Goal: Task Accomplishment & Management: Complete application form

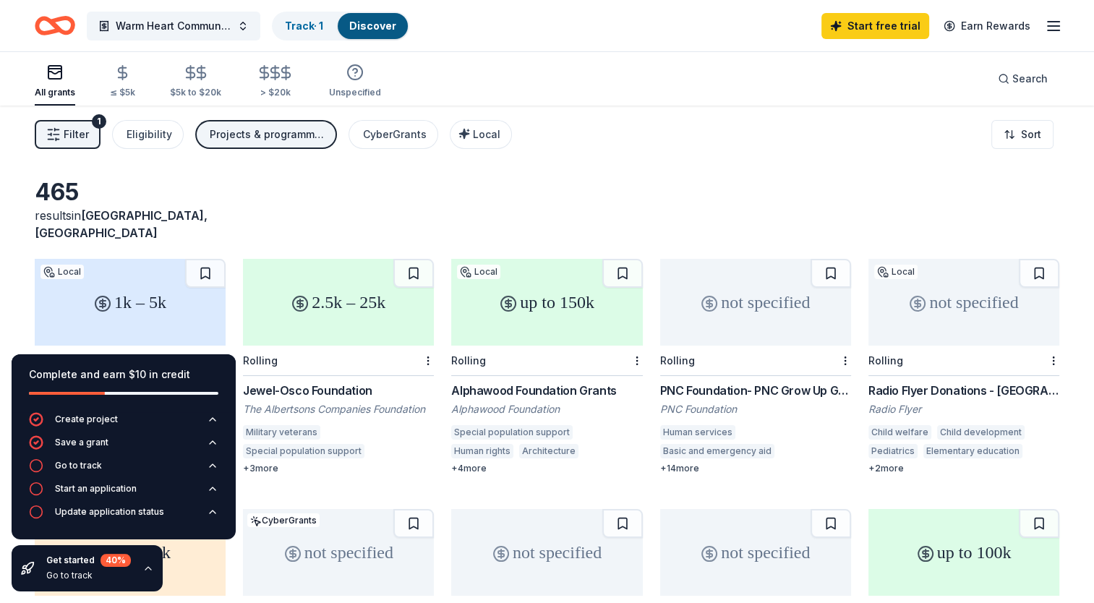
click at [425, 215] on div "465 results in [GEOGRAPHIC_DATA], [GEOGRAPHIC_DATA]" at bounding box center [547, 210] width 1025 height 64
click at [156, 21] on span "Warm Heart Community Meals" at bounding box center [174, 25] width 116 height 17
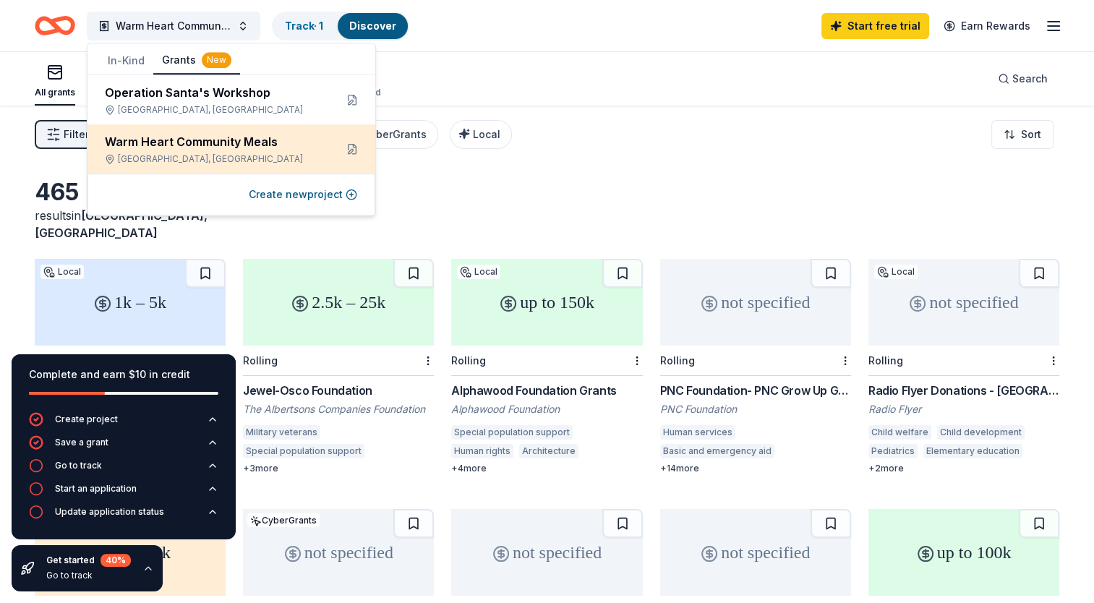
click at [195, 152] on div "Warm Heart Community Meals East Chicago, IN" at bounding box center [214, 149] width 218 height 32
click at [249, 147] on div "Warm Heart Community Meals" at bounding box center [214, 141] width 218 height 17
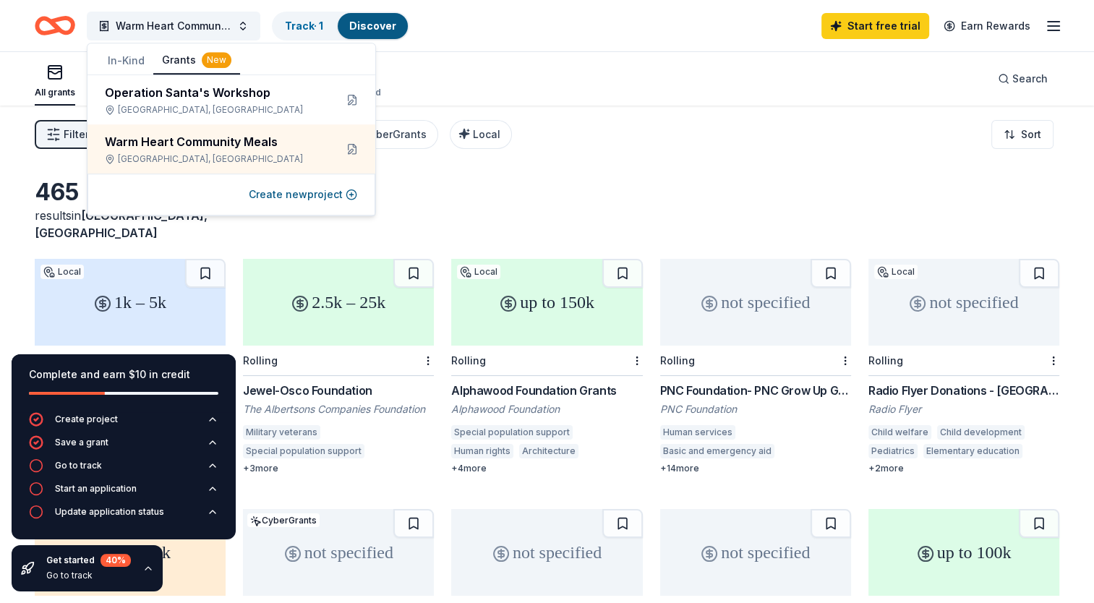
click at [121, 53] on button "In-Kind" at bounding box center [126, 61] width 54 height 26
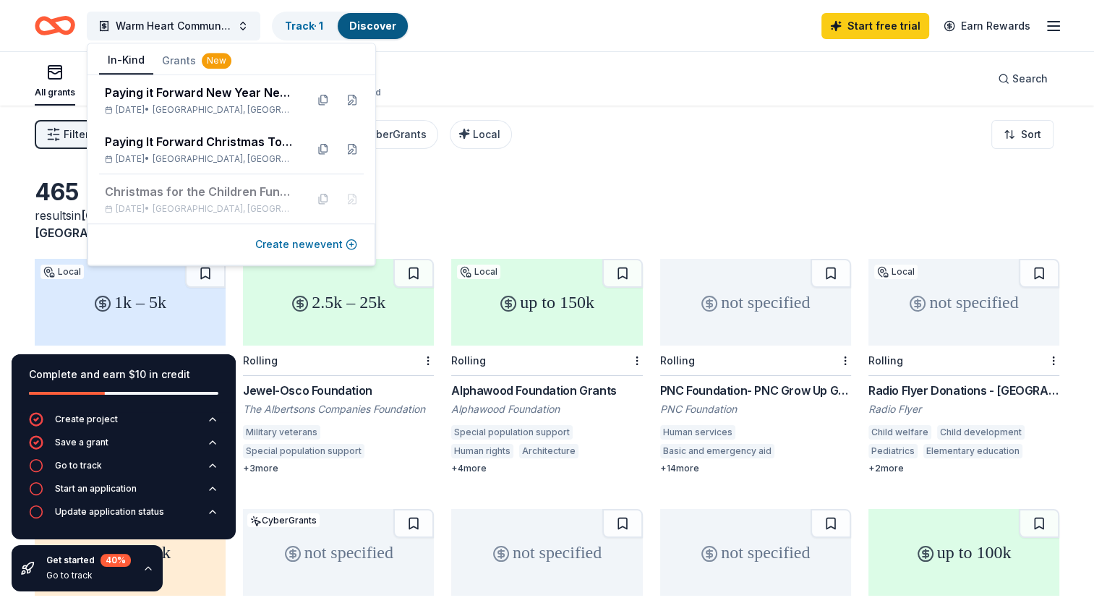
click at [307, 241] on button "Create new event" at bounding box center [306, 244] width 102 height 17
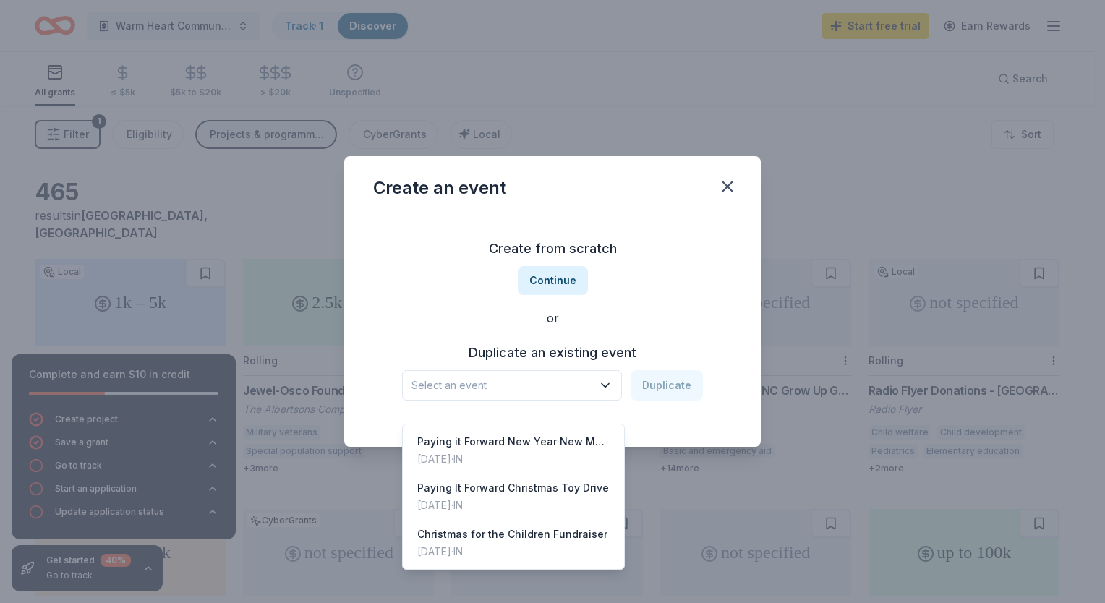
click at [600, 385] on icon "button" at bounding box center [605, 385] width 14 height 14
click at [534, 386] on span "Select an event" at bounding box center [501, 385] width 181 height 17
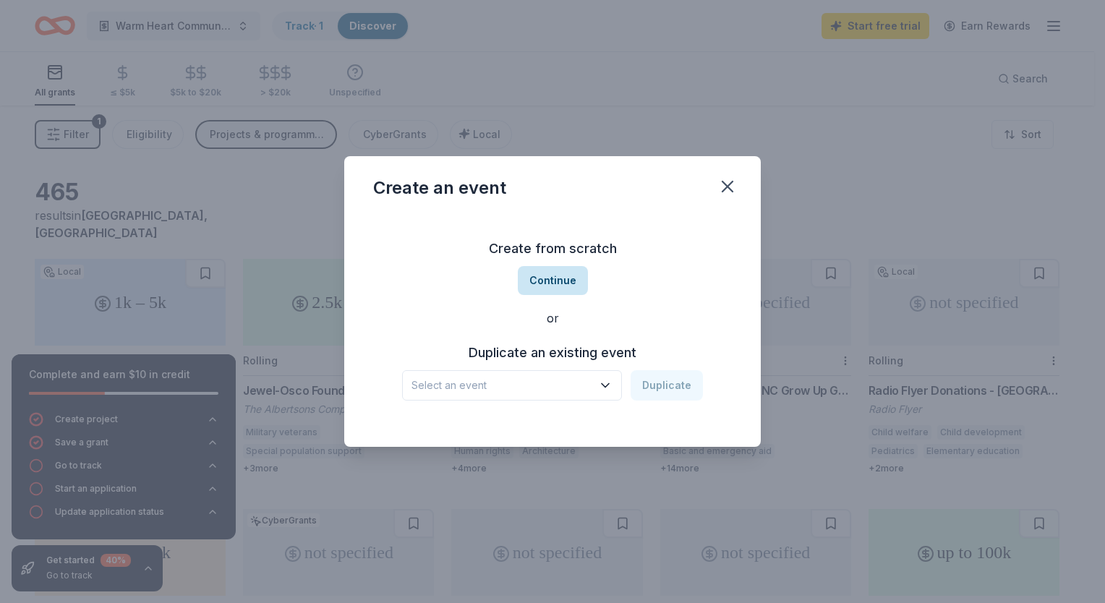
click at [562, 285] on button "Continue" at bounding box center [553, 280] width 70 height 29
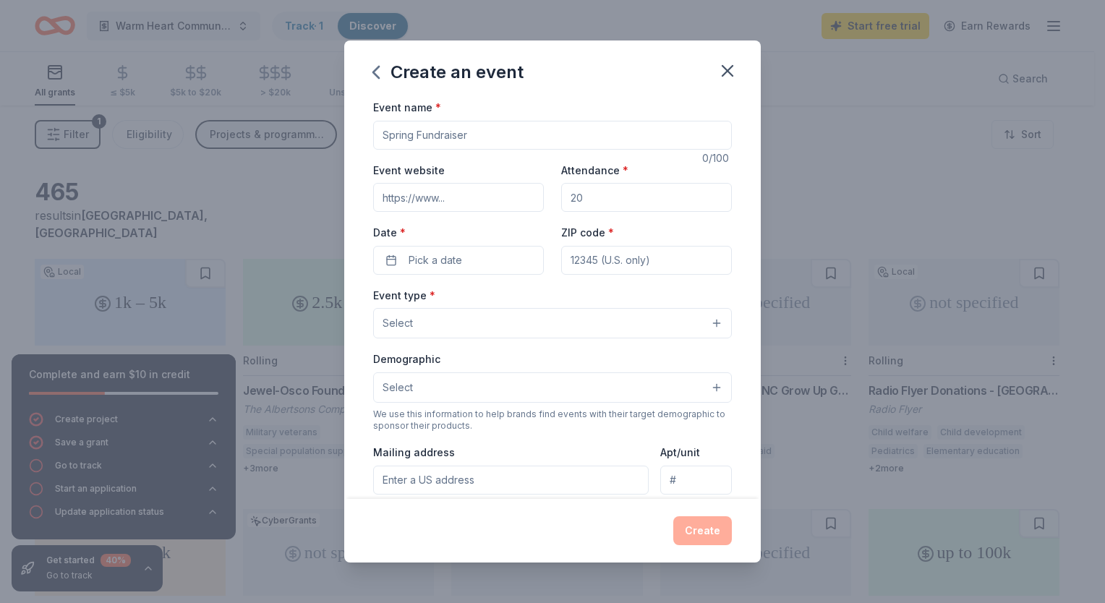
click at [480, 134] on input "Event name *" at bounding box center [552, 135] width 359 height 29
type input "Warm Heart Community Meals"
type input "http://www.payingitforwardnwi.org"
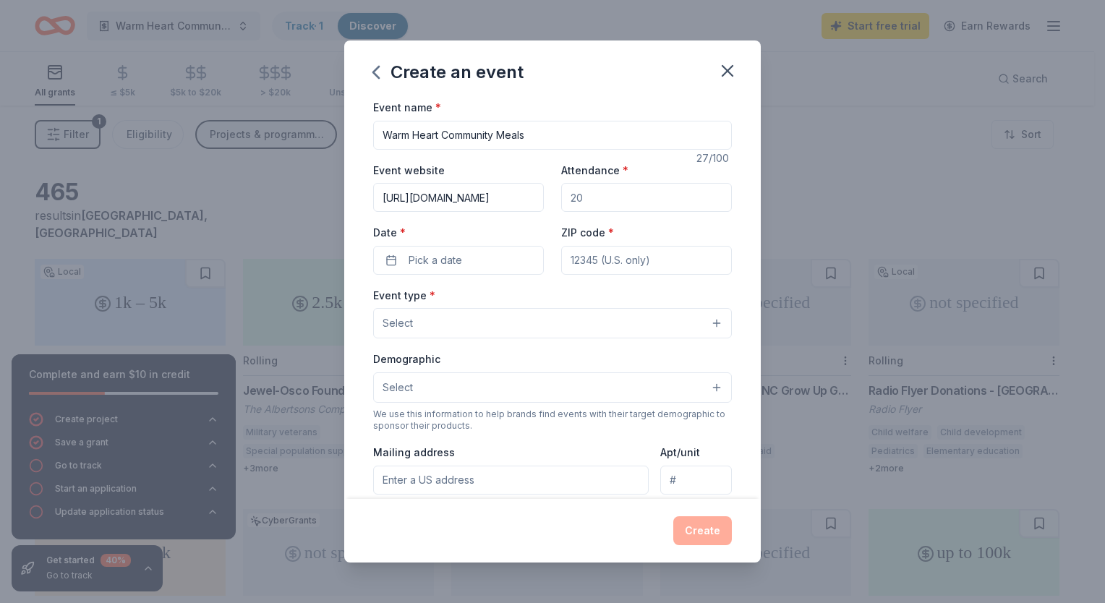
click at [706, 207] on input "Attendance *" at bounding box center [646, 197] width 171 height 29
type input "100"
click at [440, 270] on button "Pick a date" at bounding box center [458, 260] width 171 height 29
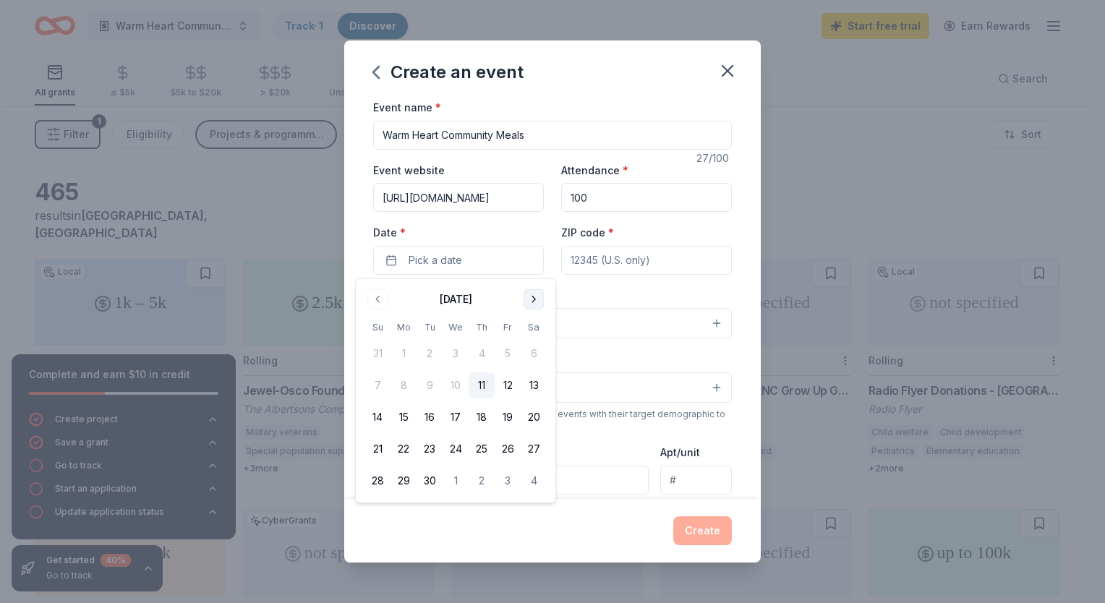
click at [535, 302] on button "Go to next month" at bounding box center [533, 299] width 20 height 20
click at [483, 443] on button "23" at bounding box center [482, 449] width 26 height 26
click at [620, 296] on div "Event type * Select" at bounding box center [552, 312] width 359 height 53
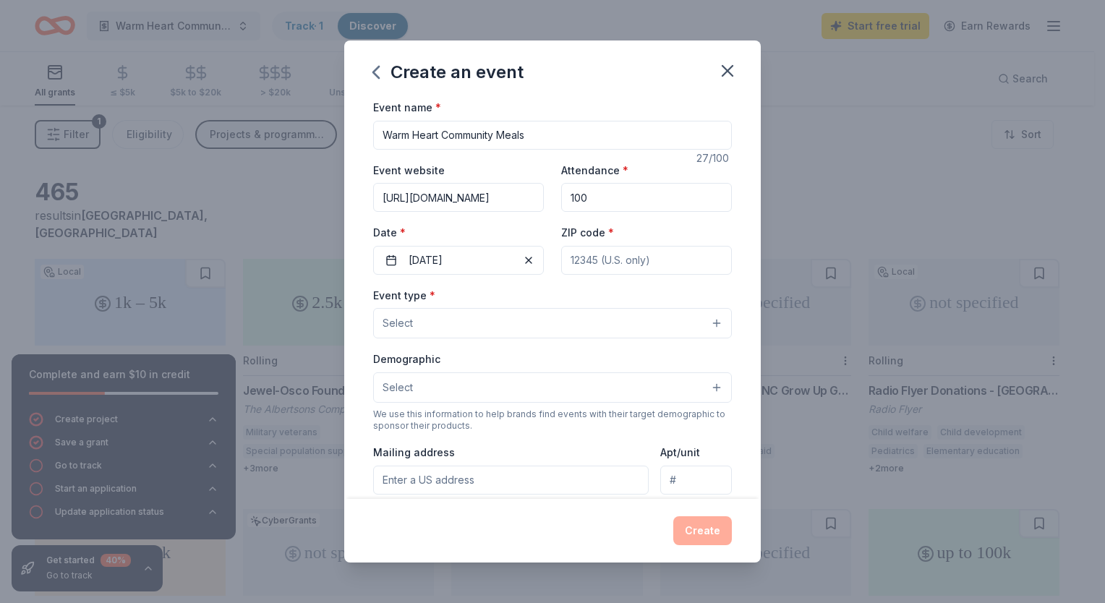
click at [645, 270] on input "ZIP code *" at bounding box center [646, 260] width 171 height 29
type input "46312"
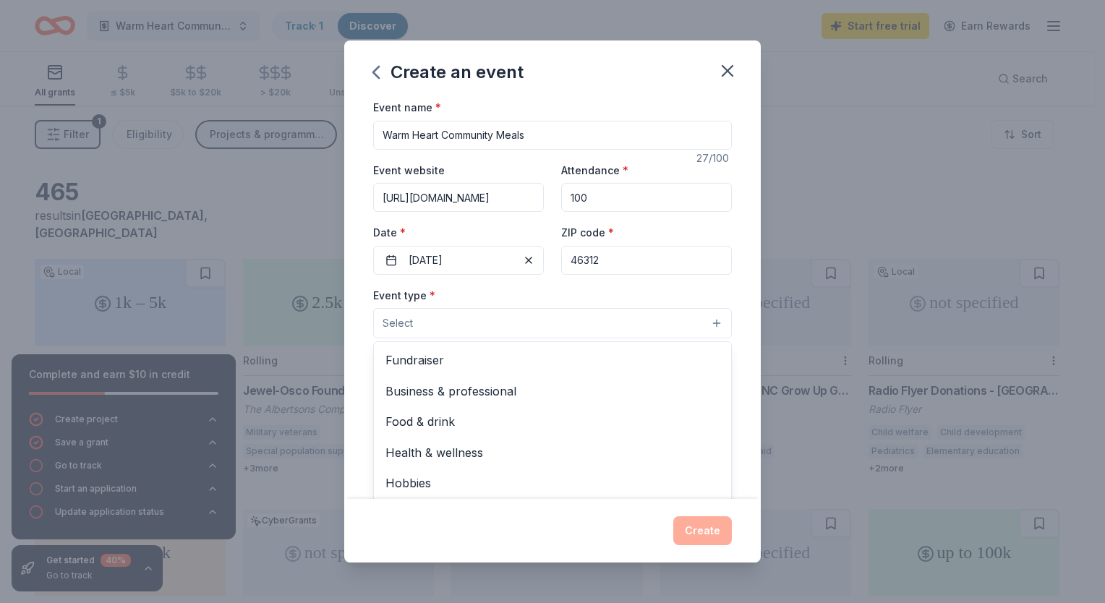
click at [546, 325] on button "Select" at bounding box center [552, 323] width 359 height 30
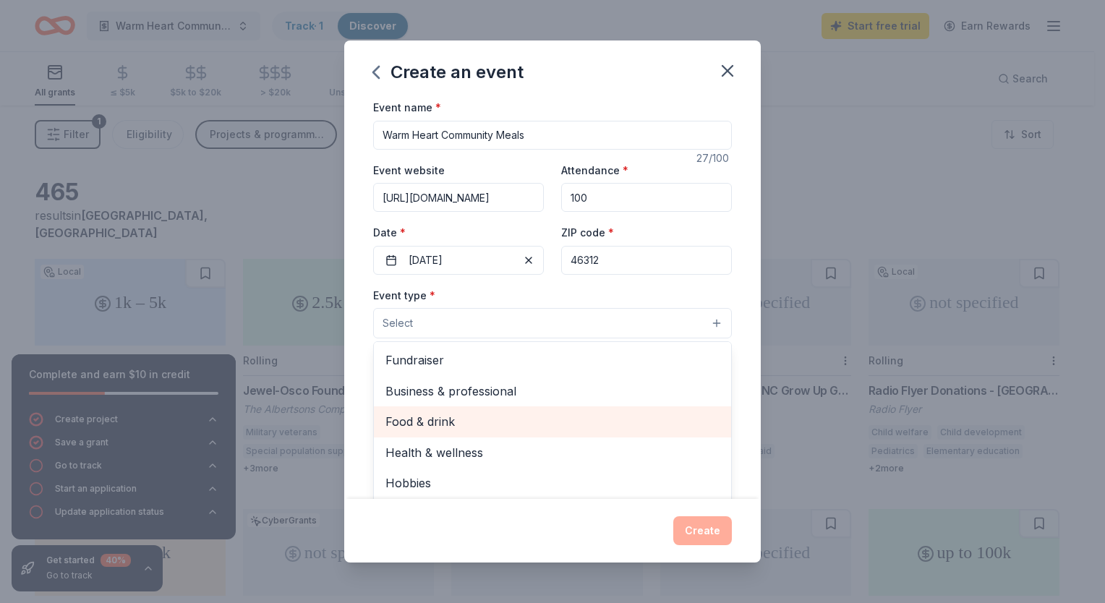
click at [576, 416] on span "Food & drink" at bounding box center [552, 421] width 334 height 19
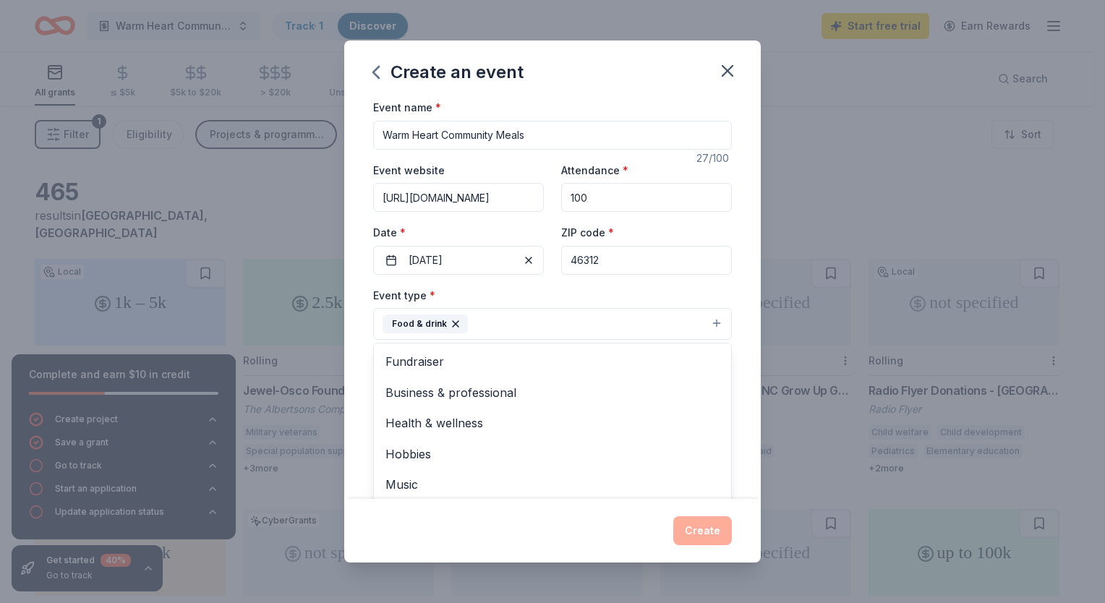
click at [735, 365] on div "Event name * Warm Heart Community Meals 27 /100 Event website http://www.paying…" at bounding box center [552, 298] width 416 height 401
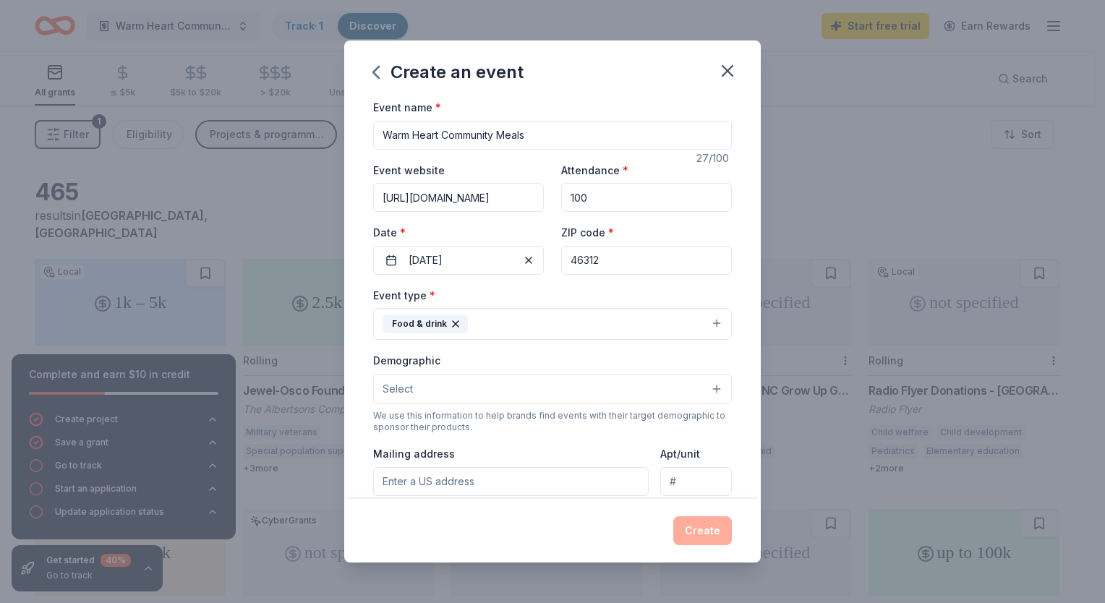
click at [687, 383] on button "Select" at bounding box center [552, 389] width 359 height 30
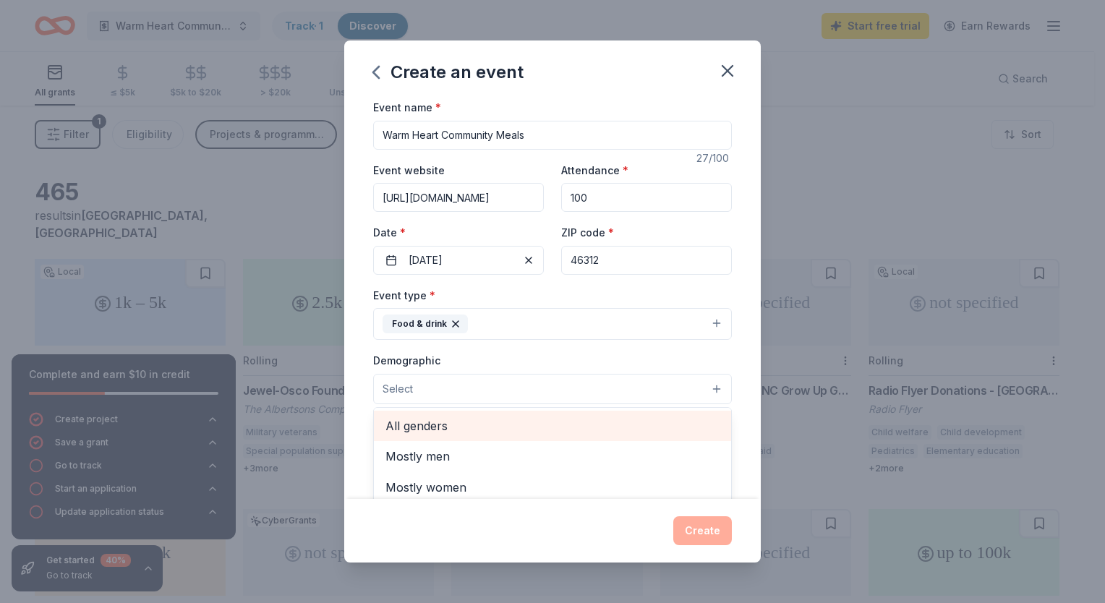
click at [596, 418] on span "All genders" at bounding box center [552, 425] width 334 height 19
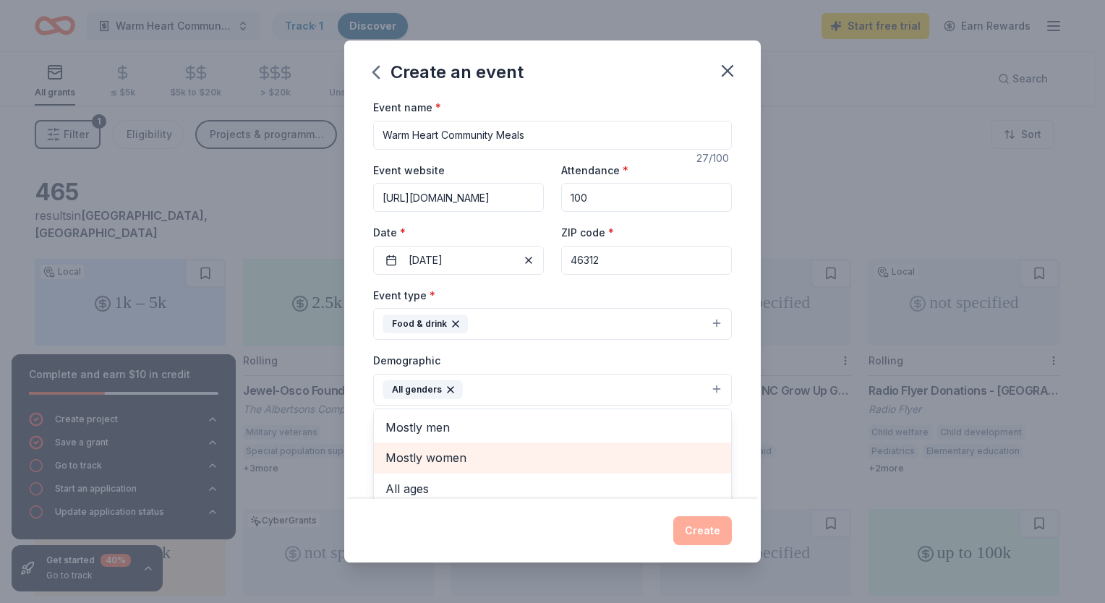
click at [704, 447] on div "Mostly women" at bounding box center [552, 457] width 357 height 30
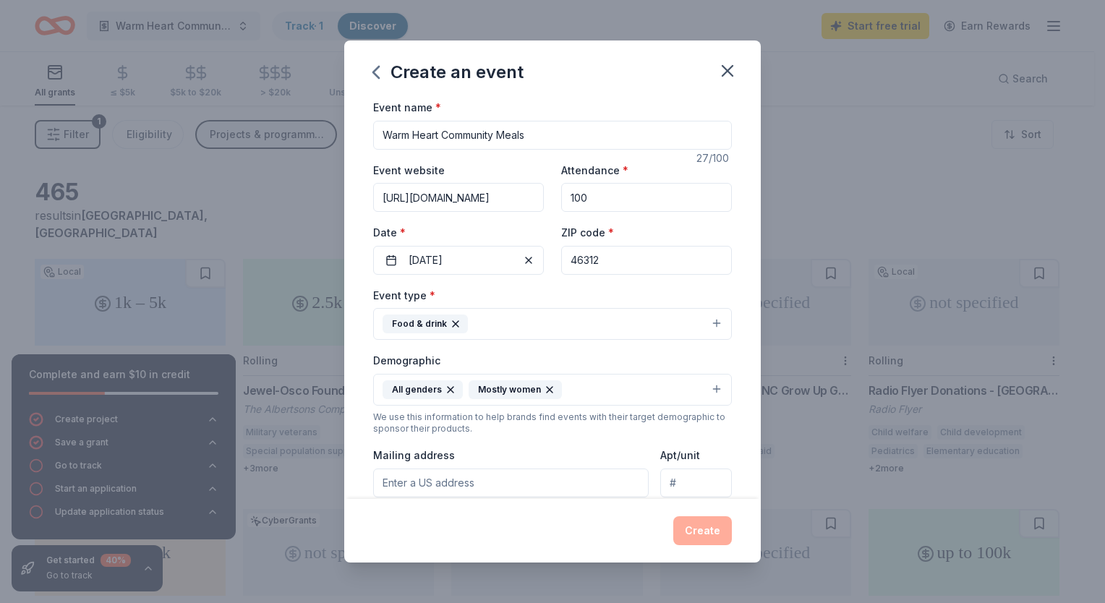
click at [547, 385] on icon "button" at bounding box center [550, 390] width 12 height 12
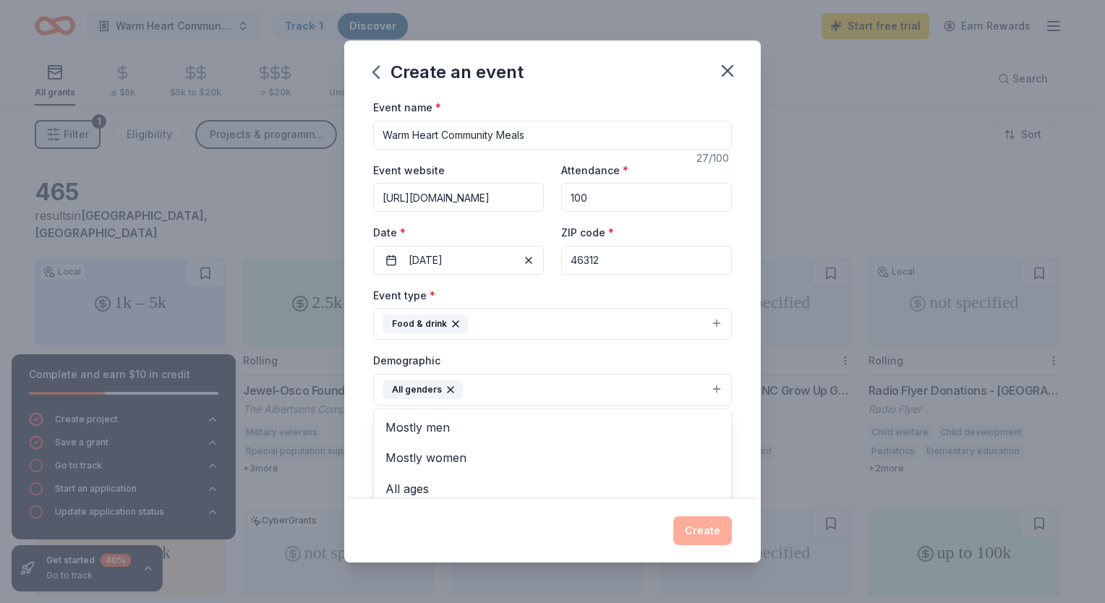
click at [526, 386] on button "All genders" at bounding box center [552, 390] width 359 height 32
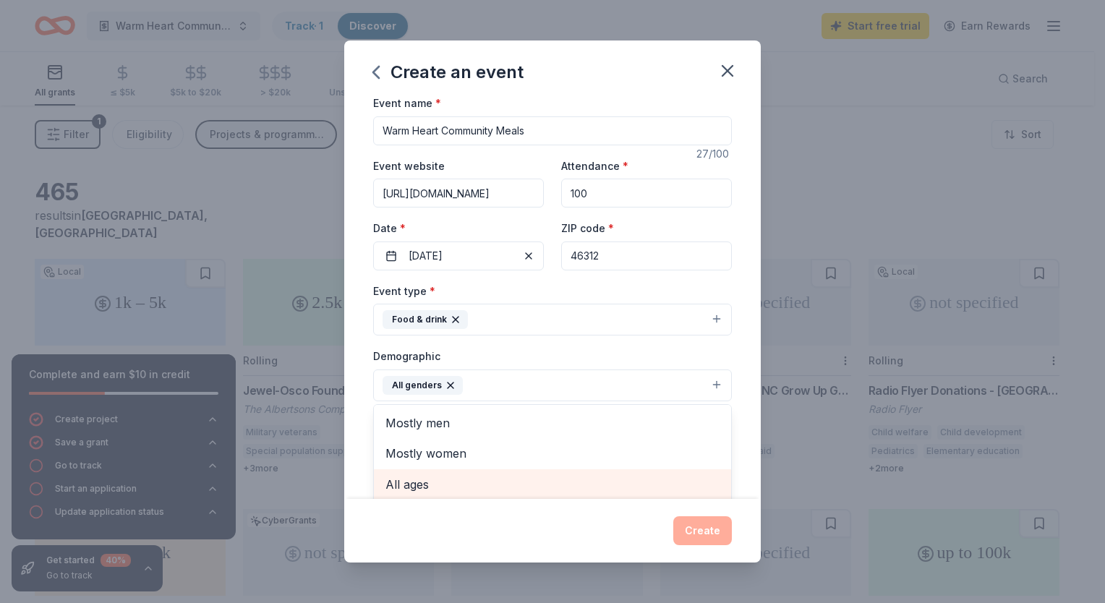
click at [486, 492] on span "All ages" at bounding box center [552, 484] width 334 height 19
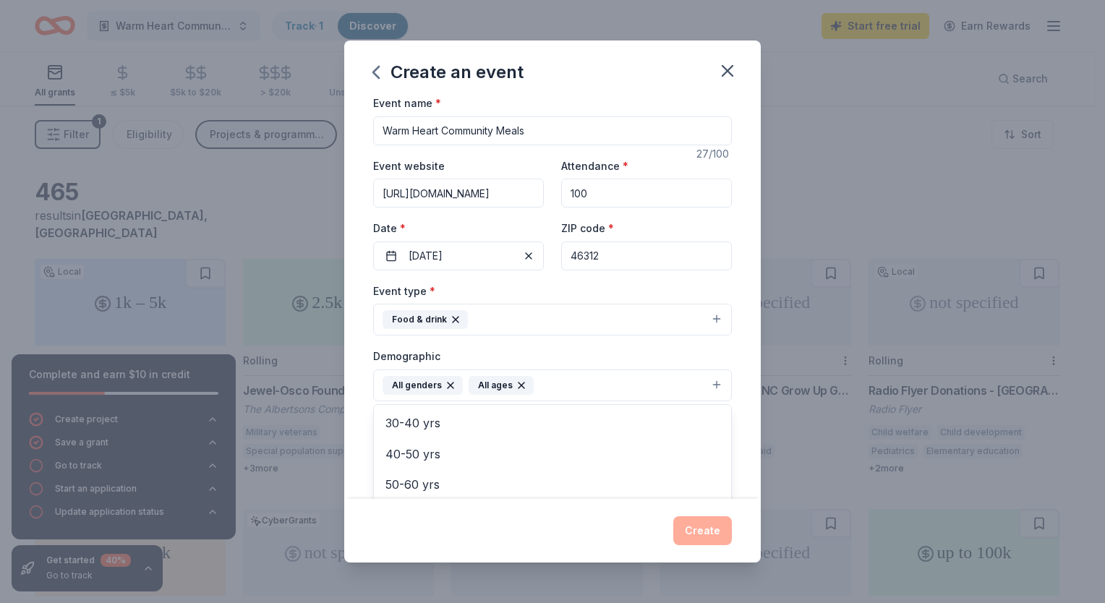
scroll to position [171, 0]
click at [734, 435] on div "Event name * Warm Heart Community Meals 27 /100 Event website http://www.paying…" at bounding box center [552, 298] width 416 height 401
click at [544, 473] on input "Mailing address" at bounding box center [510, 478] width 275 height 29
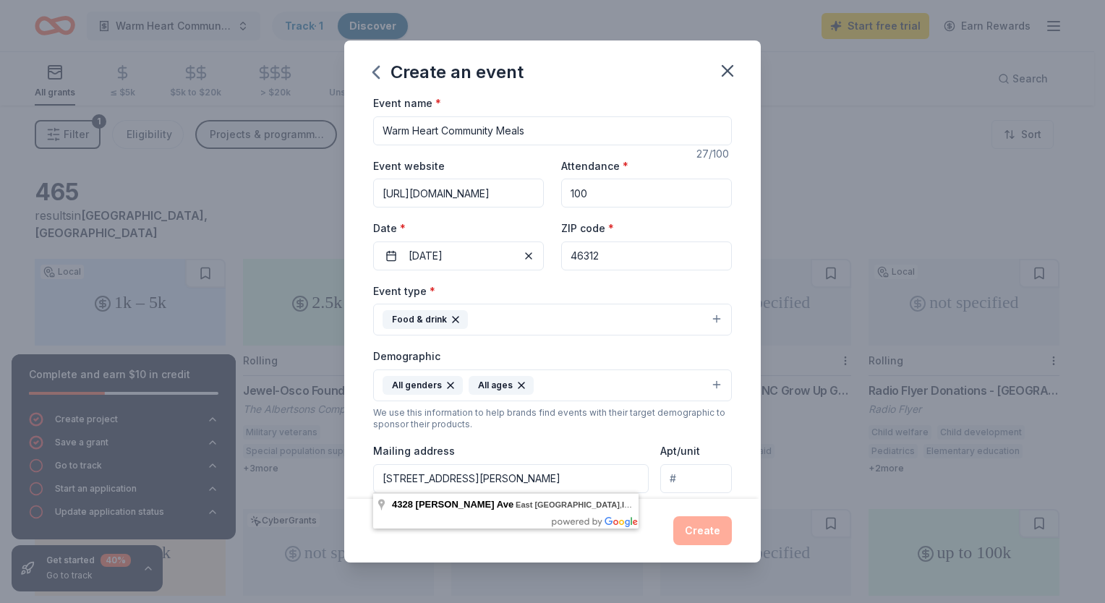
type input "4328 Olcott Ave East Chicago IN 46312"
click at [599, 438] on div "Event type * Food & drink Demographic All genders All ages We use this informat…" at bounding box center [552, 435] width 359 height 307
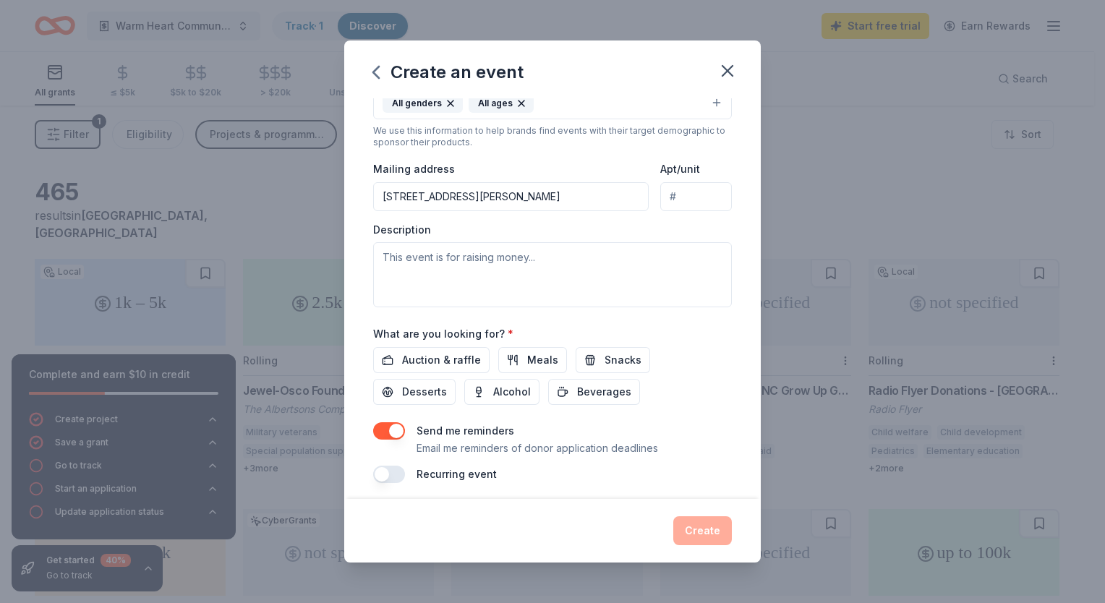
scroll to position [292, 0]
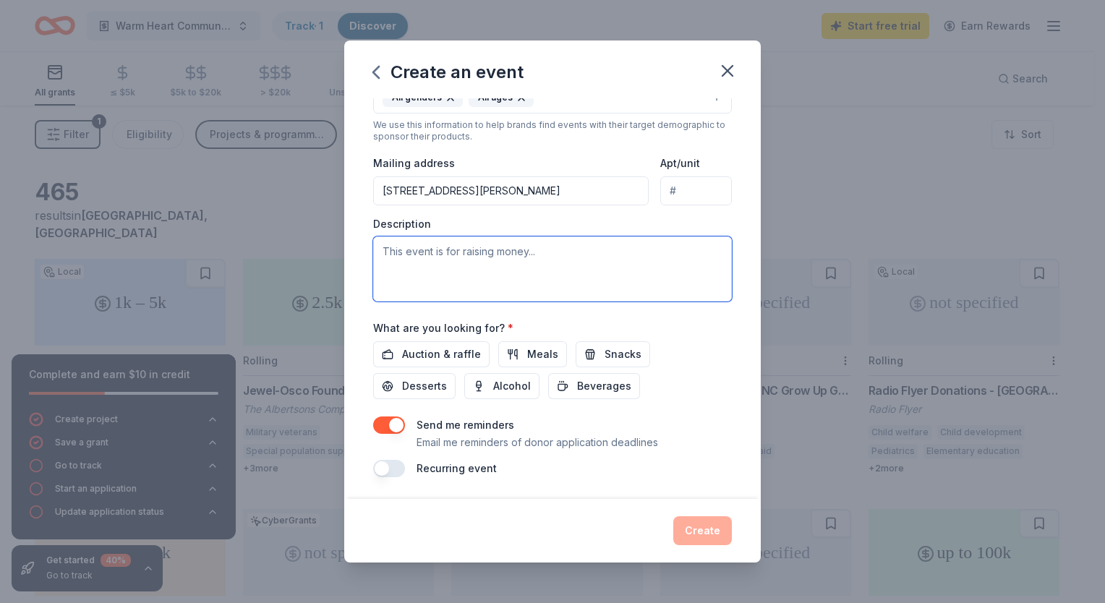
click at [523, 265] on textarea at bounding box center [552, 268] width 359 height 65
type textarea "T"
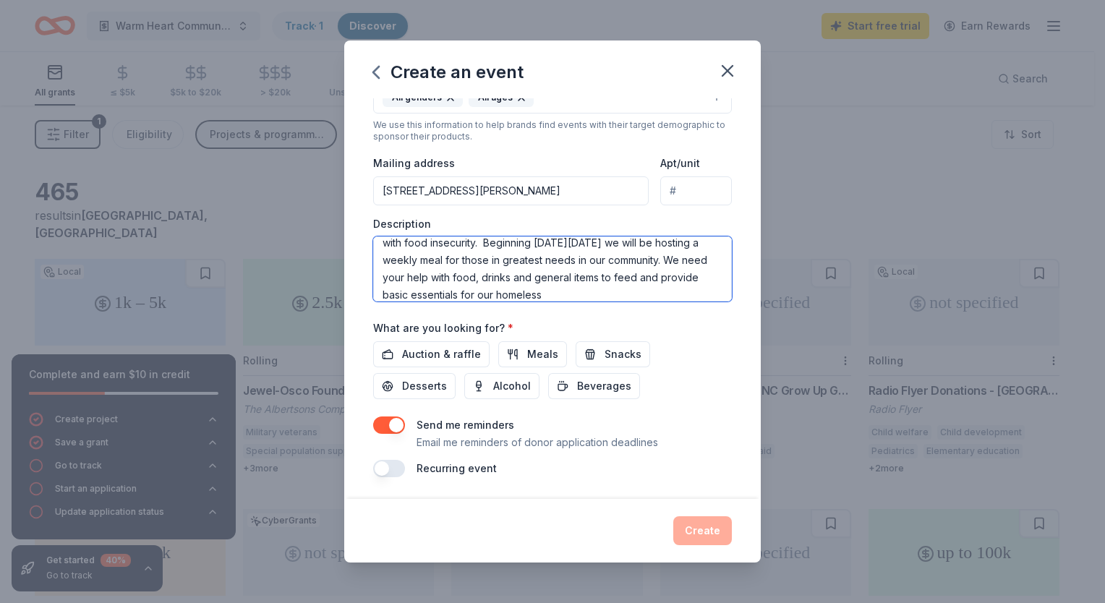
scroll to position [78, 0]
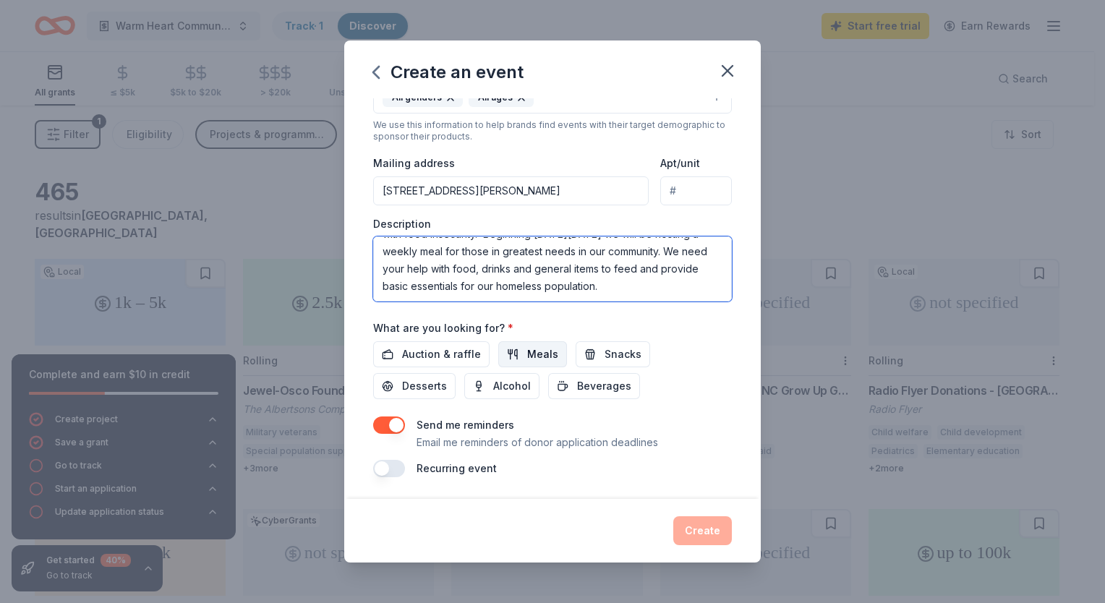
type textarea "Paying It Forward opens our hall and our hearts during the winter months to pro…"
click at [540, 357] on span "Meals" at bounding box center [542, 354] width 31 height 17
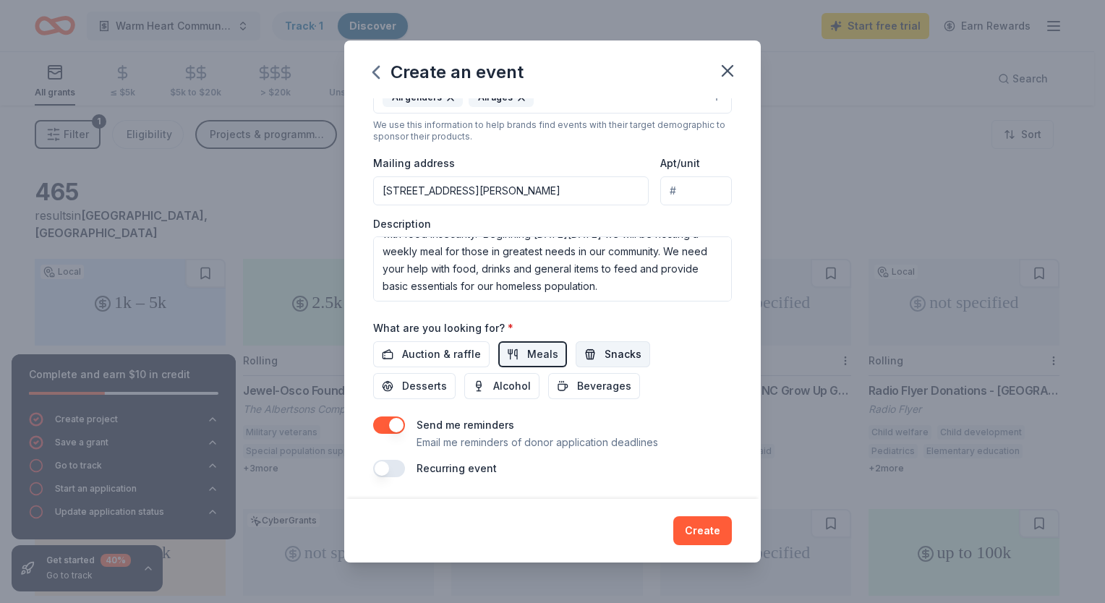
click at [610, 354] on span "Snacks" at bounding box center [622, 354] width 37 height 17
click at [400, 382] on button "Desserts" at bounding box center [414, 386] width 82 height 26
click at [581, 382] on span "Beverages" at bounding box center [604, 385] width 54 height 17
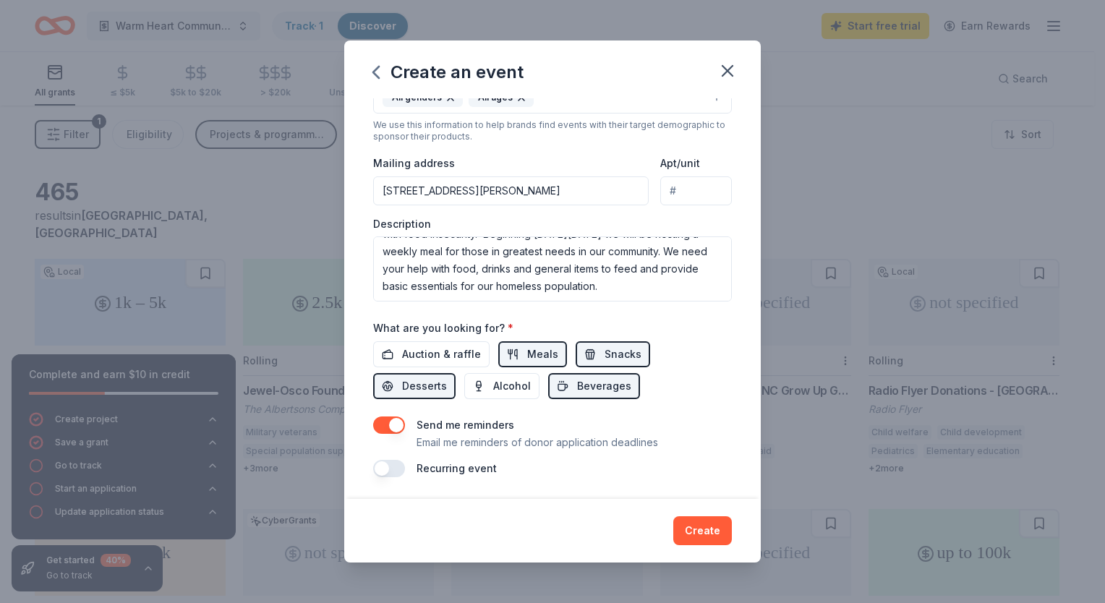
click at [377, 461] on button "button" at bounding box center [389, 468] width 32 height 17
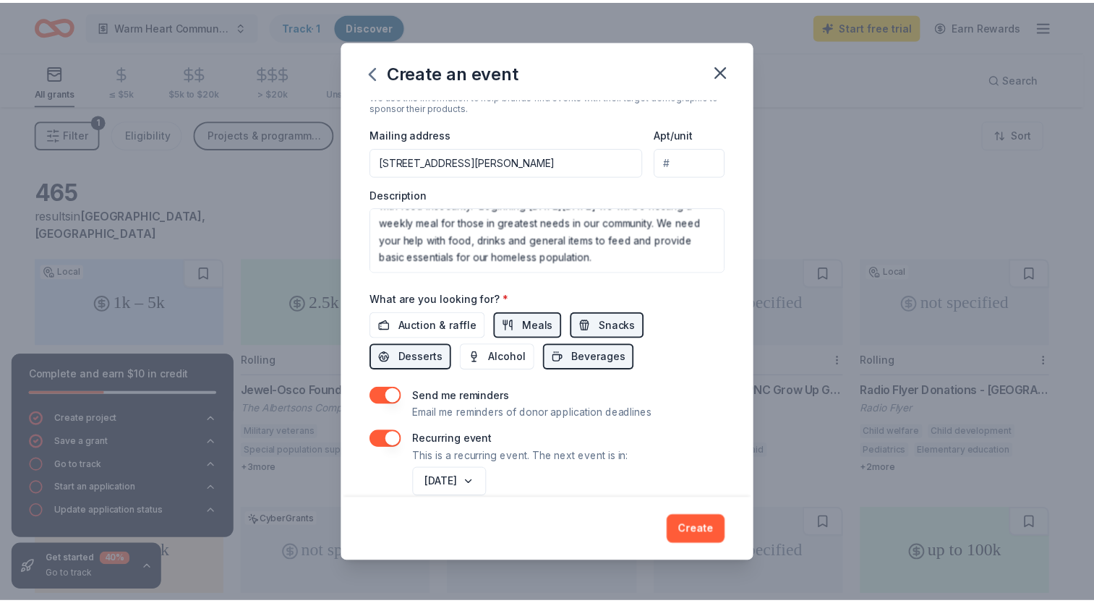
scroll to position [344, 0]
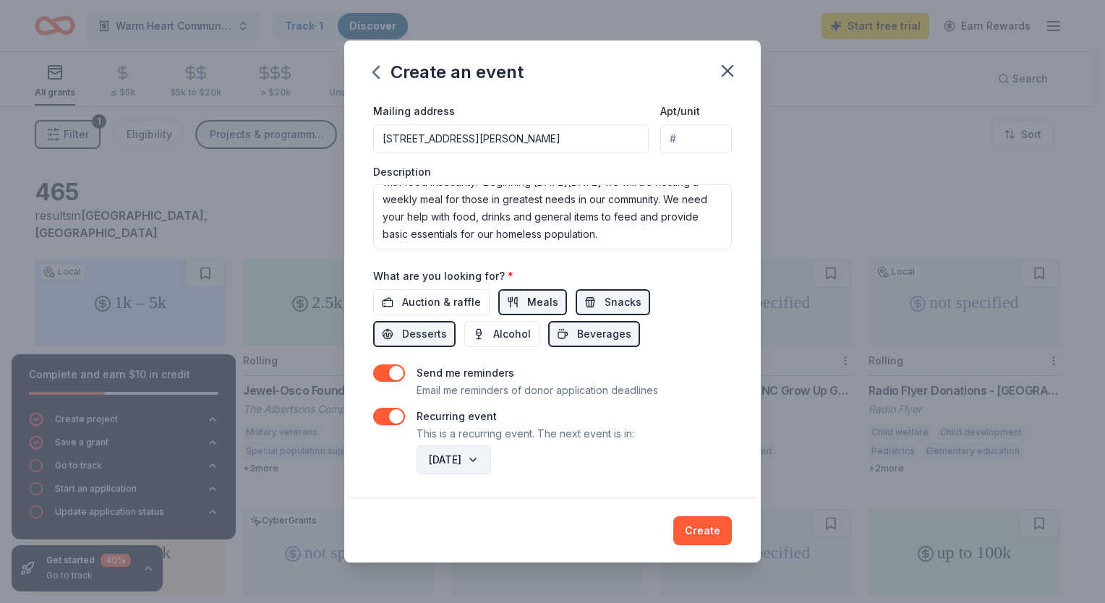
click at [491, 458] on button "October 2026" at bounding box center [453, 459] width 74 height 29
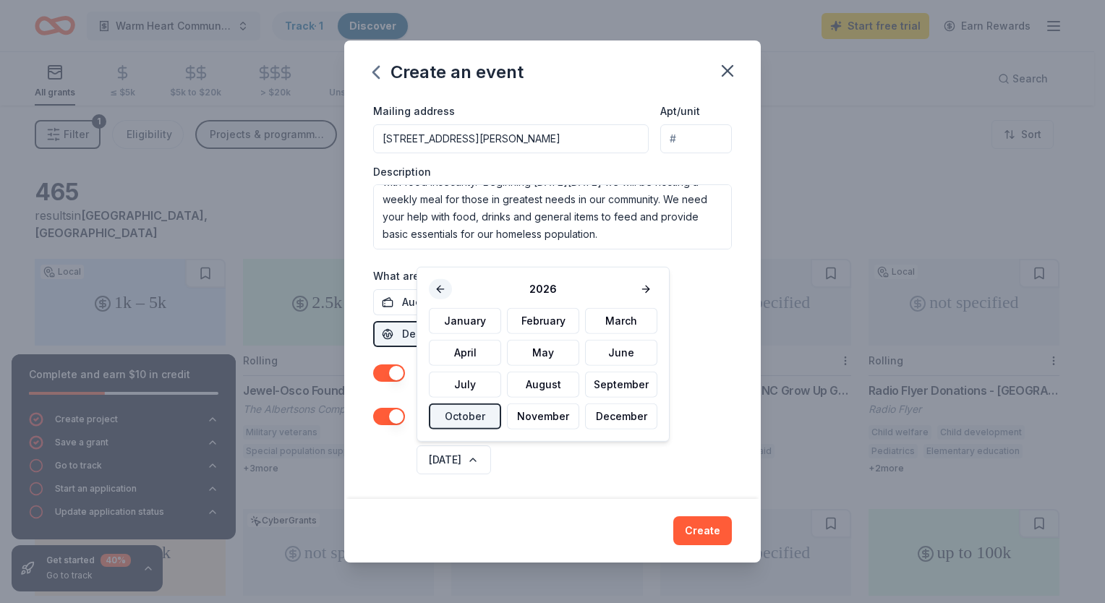
click at [434, 291] on button at bounding box center [440, 289] width 23 height 20
click at [477, 424] on button "October" at bounding box center [465, 416] width 72 height 26
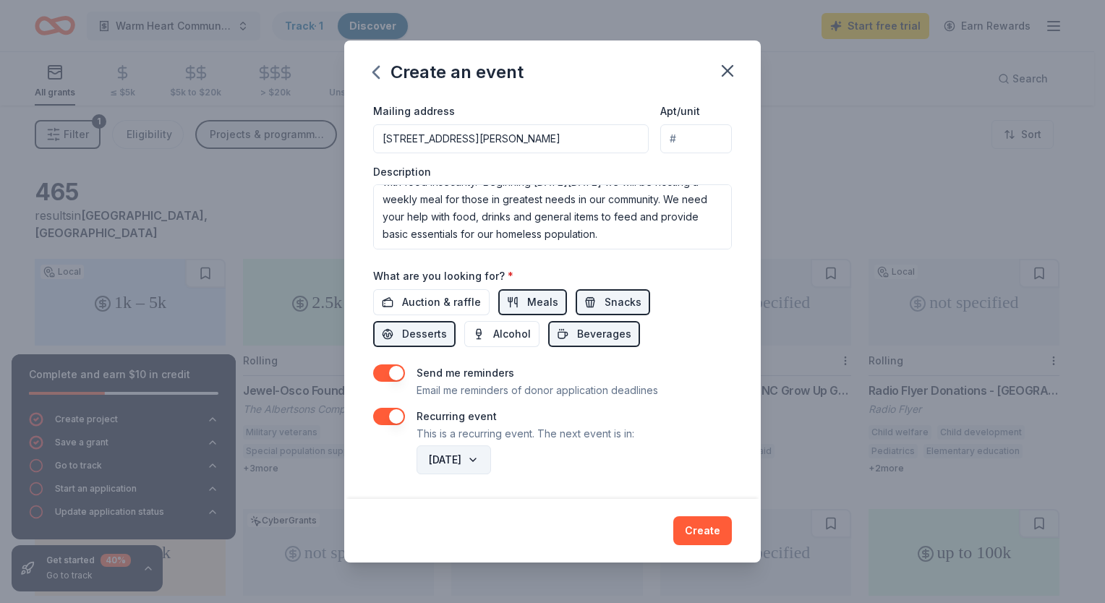
click at [491, 460] on button "October 2025" at bounding box center [453, 459] width 74 height 29
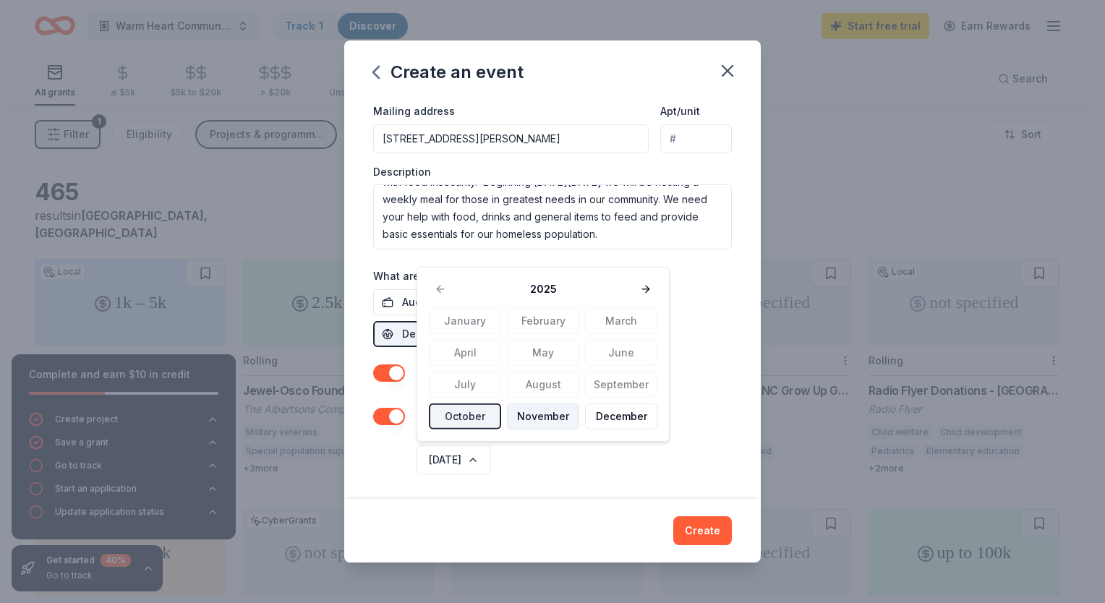
click at [542, 415] on button "November" at bounding box center [543, 416] width 72 height 26
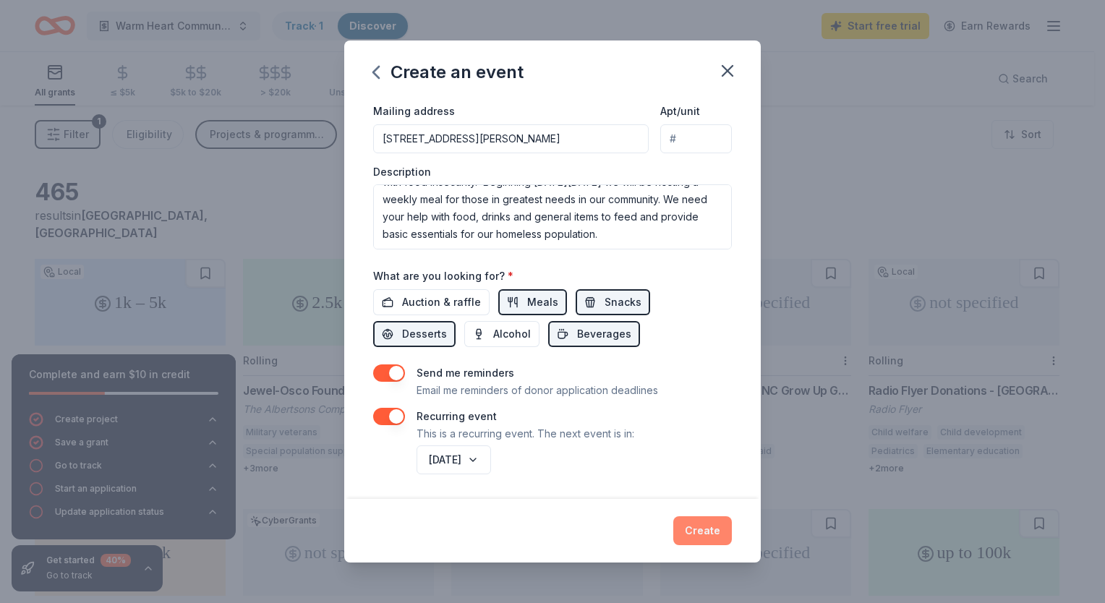
click at [718, 535] on button "Create" at bounding box center [702, 530] width 59 height 29
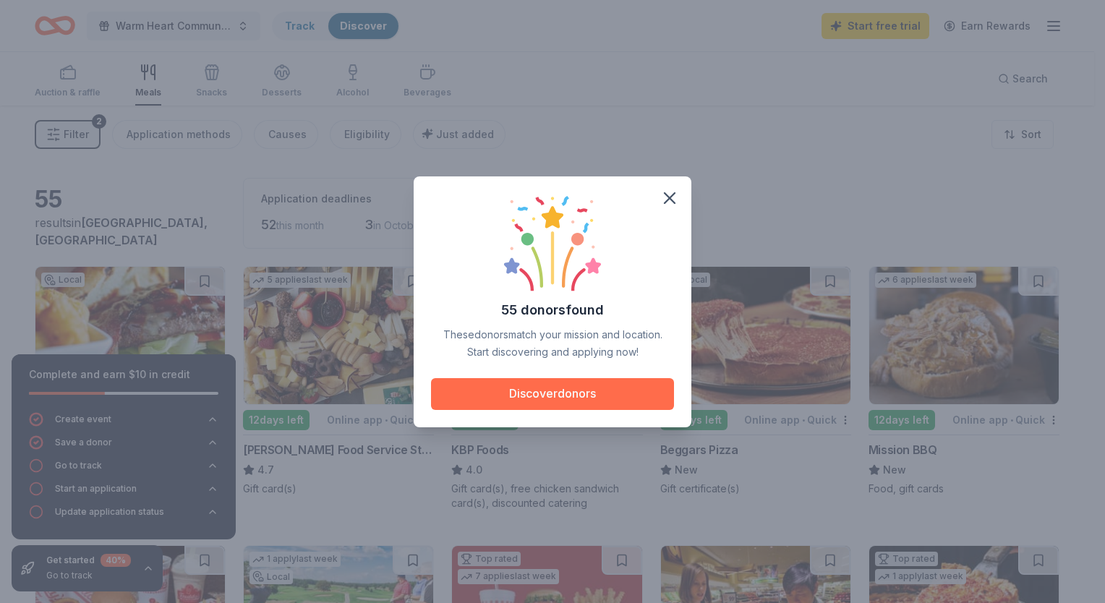
click at [538, 389] on button "Discover donors" at bounding box center [552, 394] width 243 height 32
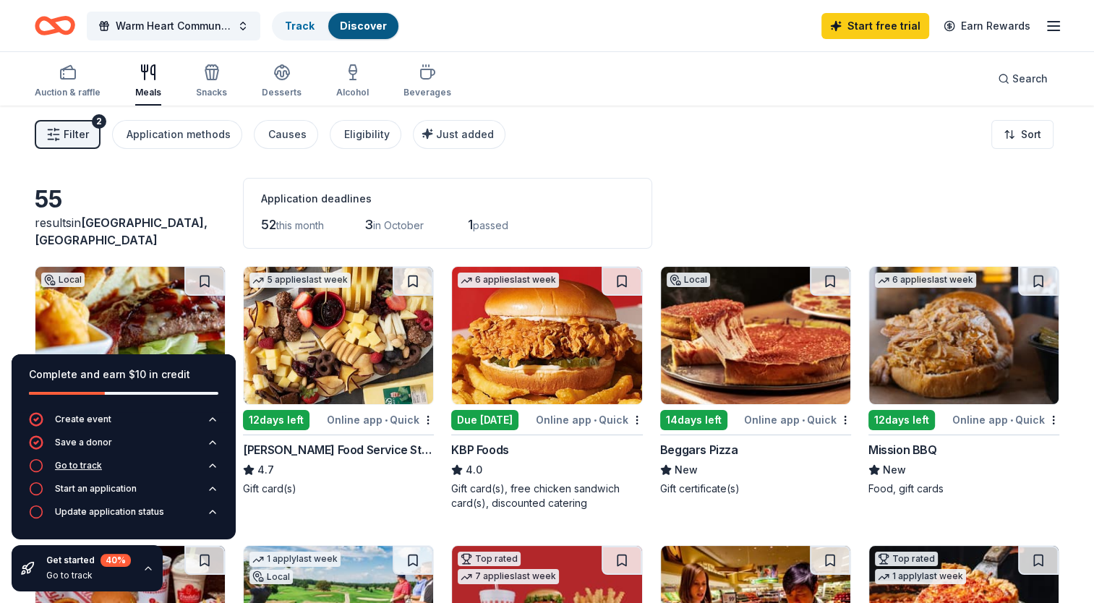
click at [39, 469] on icon "button" at bounding box center [36, 465] width 14 height 14
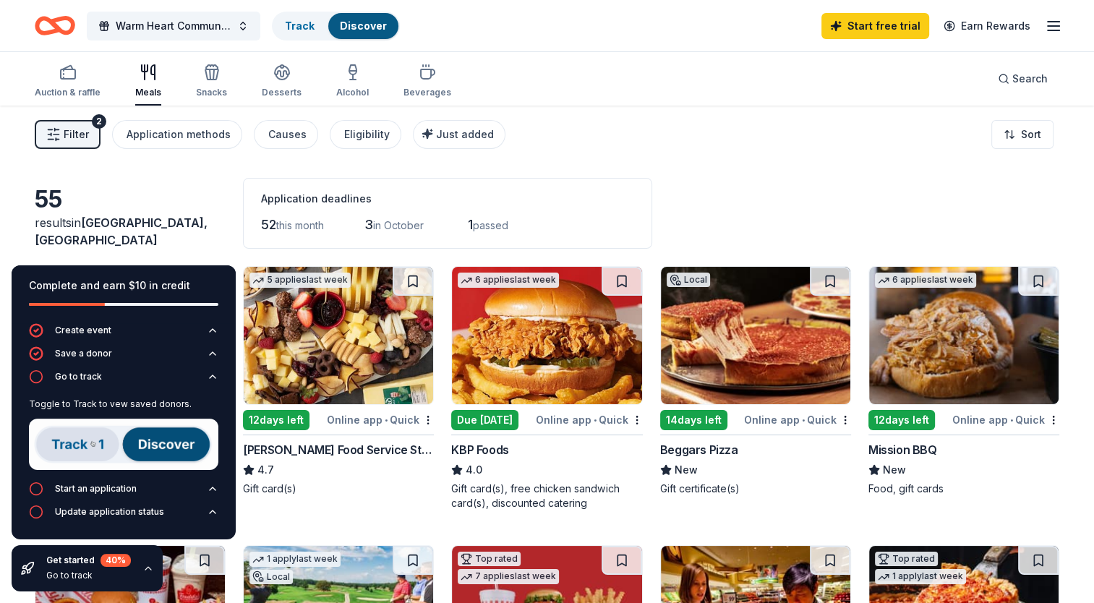
click at [77, 443] on img at bounding box center [123, 444] width 189 height 51
click at [97, 443] on img at bounding box center [123, 444] width 189 height 51
click at [162, 442] on img at bounding box center [123, 444] width 189 height 51
click at [61, 448] on img at bounding box center [123, 444] width 189 height 51
click at [38, 377] on icon "button" at bounding box center [36, 376] width 14 height 14
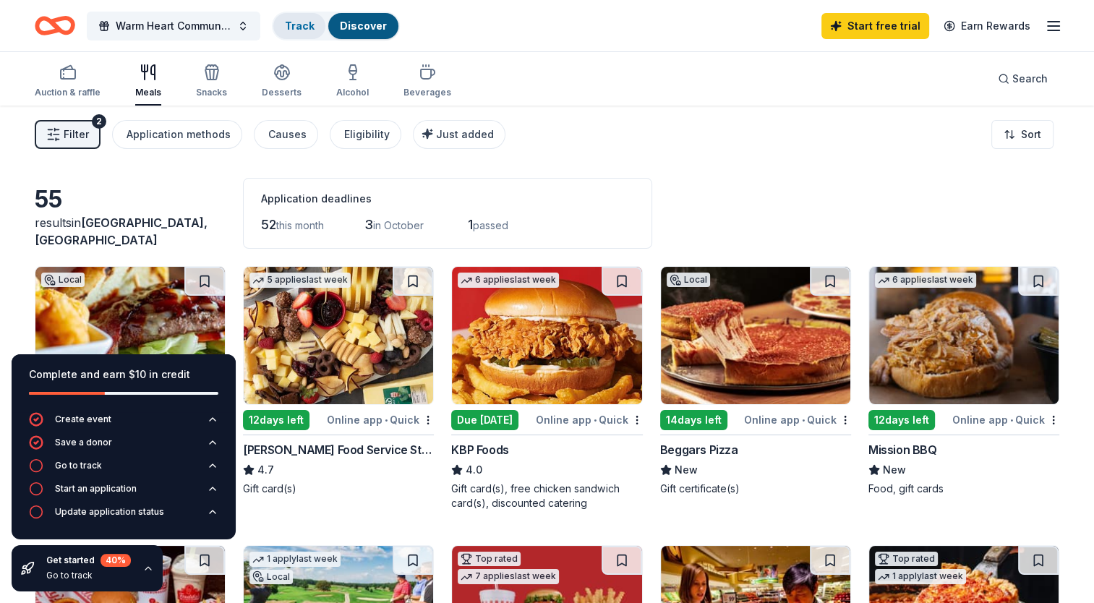
click at [296, 16] on div "Track" at bounding box center [299, 26] width 52 height 26
click at [299, 32] on div "Track" at bounding box center [299, 26] width 52 height 26
click at [209, 488] on icon "button" at bounding box center [213, 489] width 12 height 12
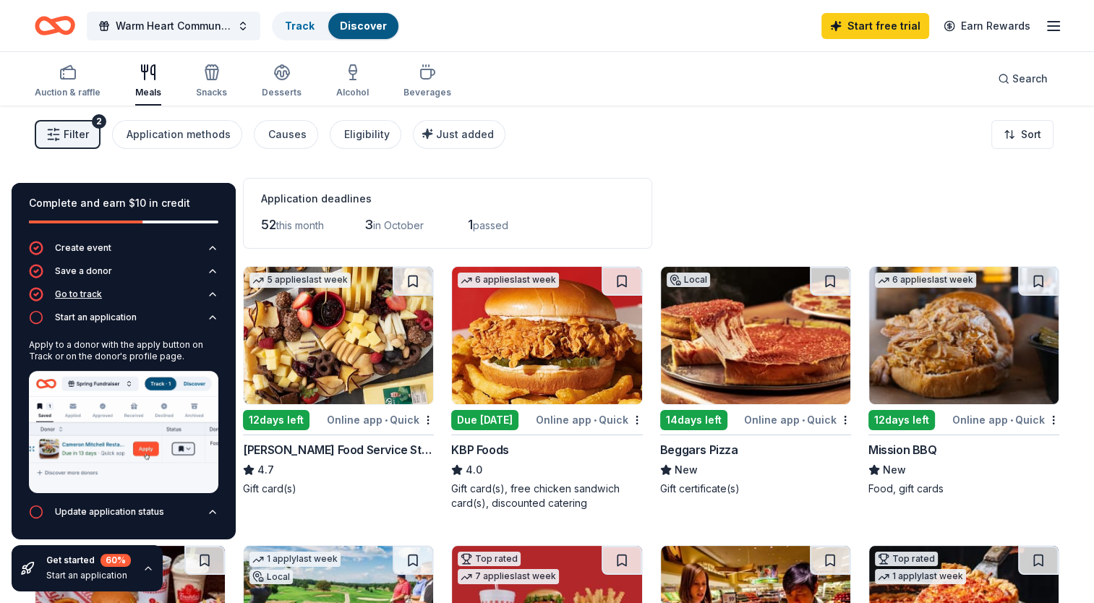
click at [78, 307] on button "Go to track" at bounding box center [123, 298] width 189 height 23
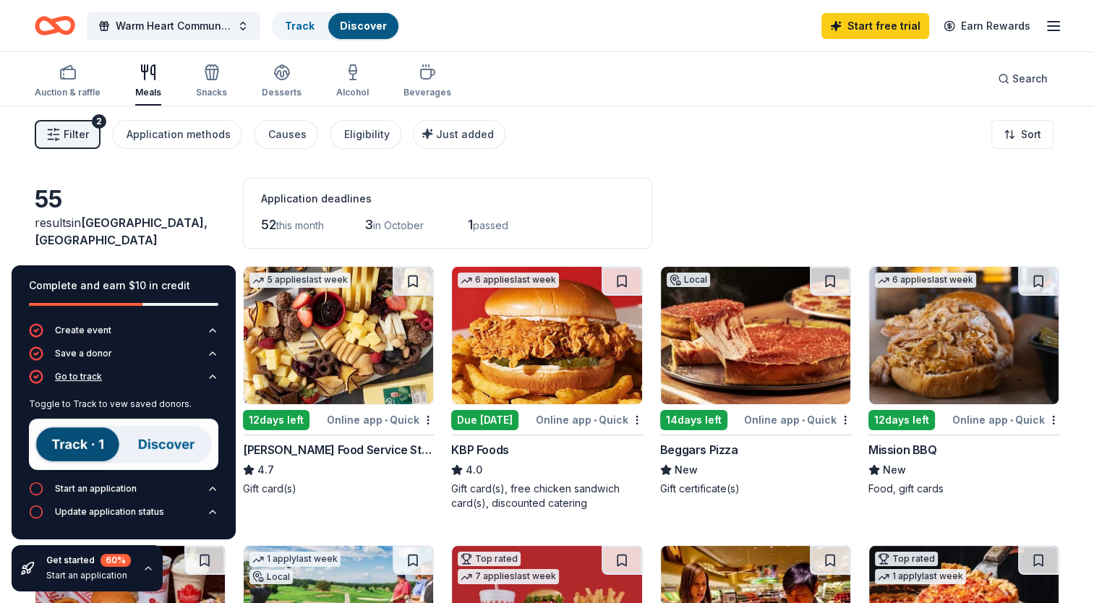
click at [163, 377] on button "Go to track" at bounding box center [123, 380] width 189 height 23
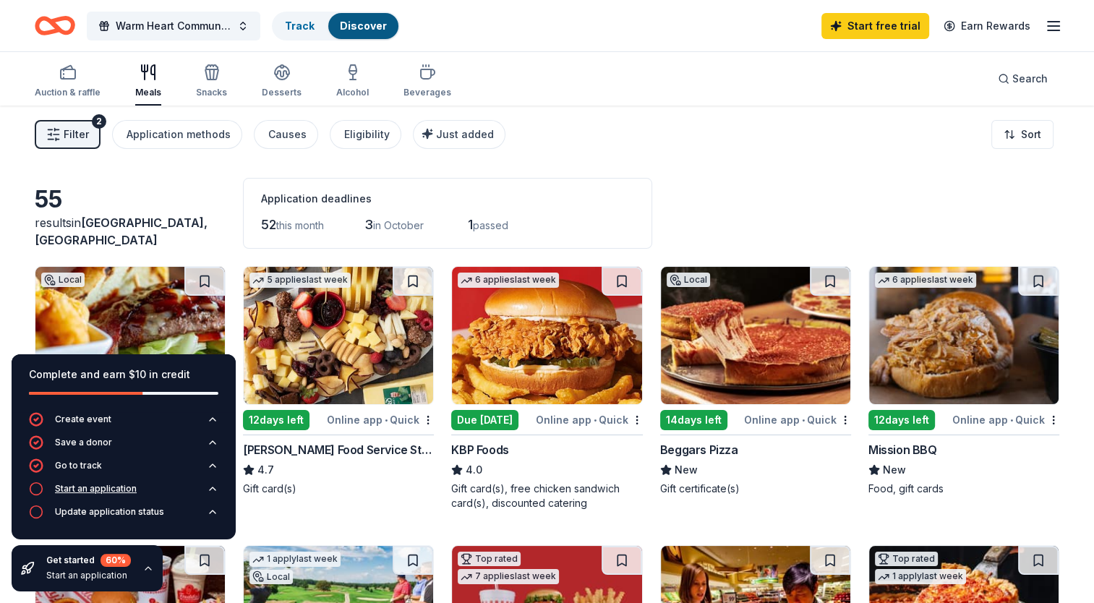
click at [95, 493] on div "Start an application" at bounding box center [96, 489] width 82 height 12
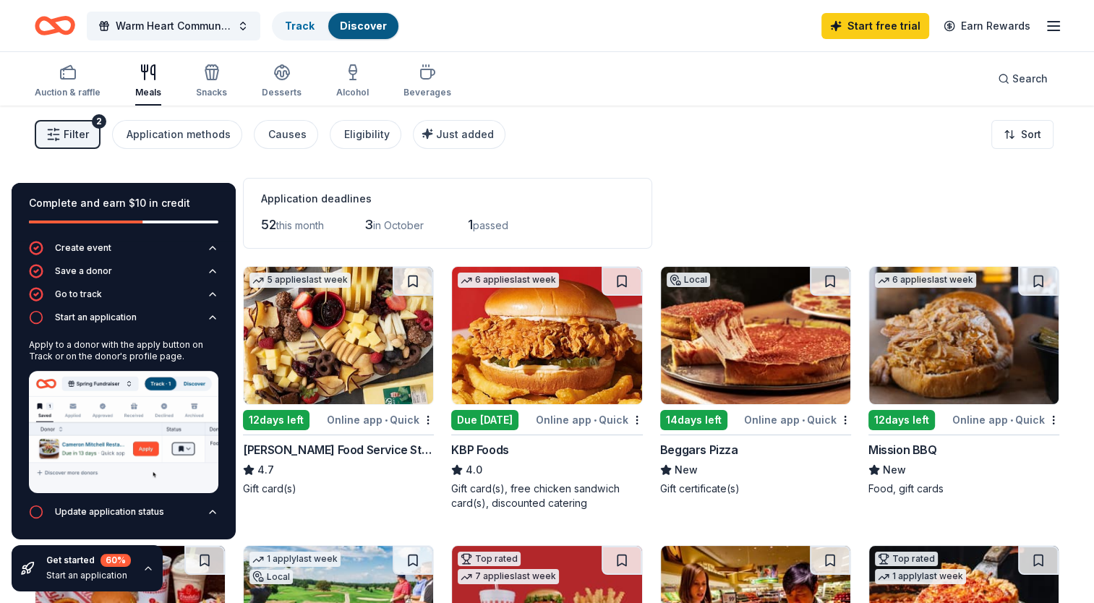
click at [143, 448] on img at bounding box center [123, 432] width 189 height 122
click at [302, 27] on link "Track" at bounding box center [299, 26] width 29 height 12
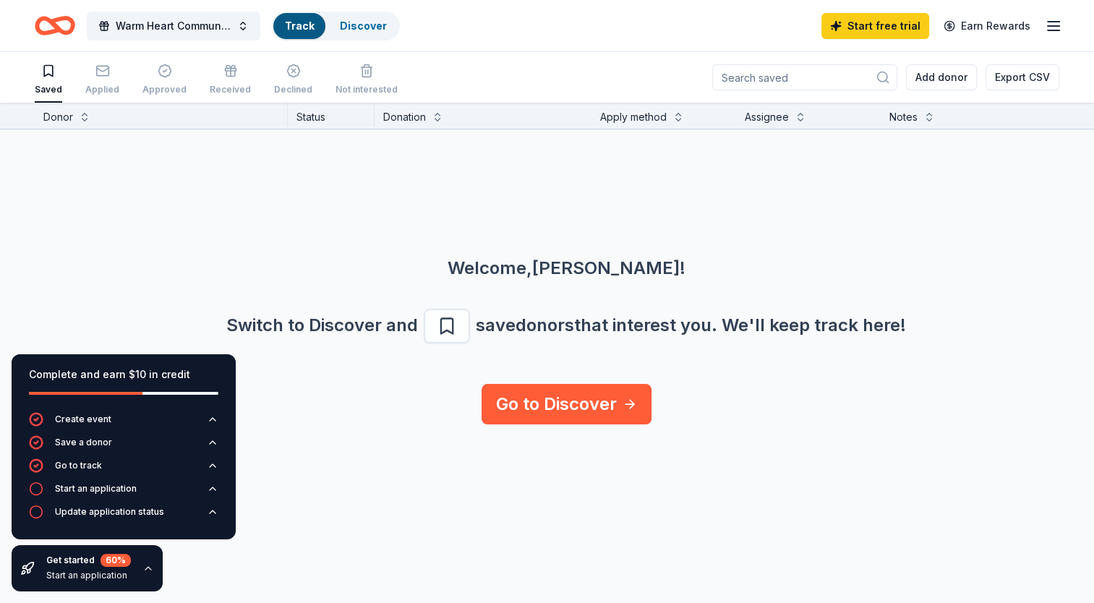
click at [303, 16] on div "Track" at bounding box center [299, 26] width 52 height 26
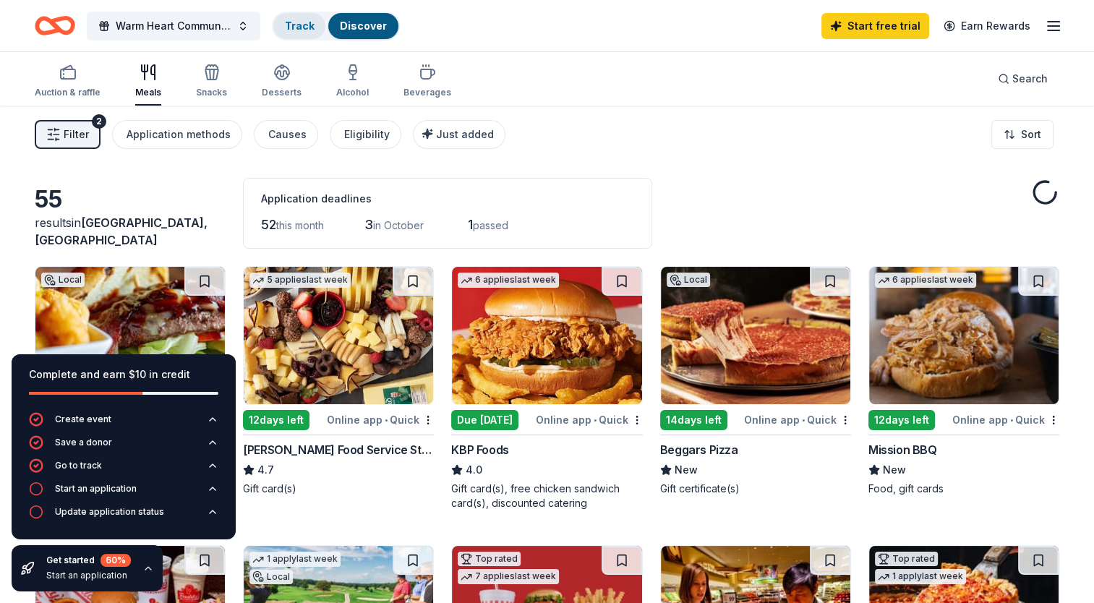
click at [299, 26] on link "Track" at bounding box center [299, 26] width 29 height 12
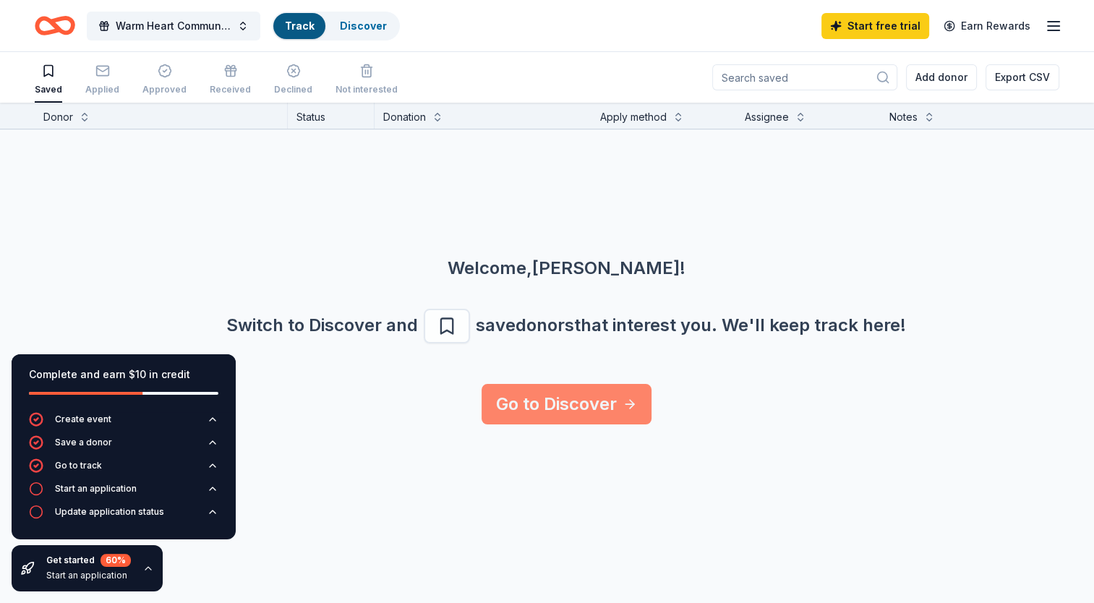
click at [583, 398] on link "Go to Discover" at bounding box center [567, 404] width 170 height 40
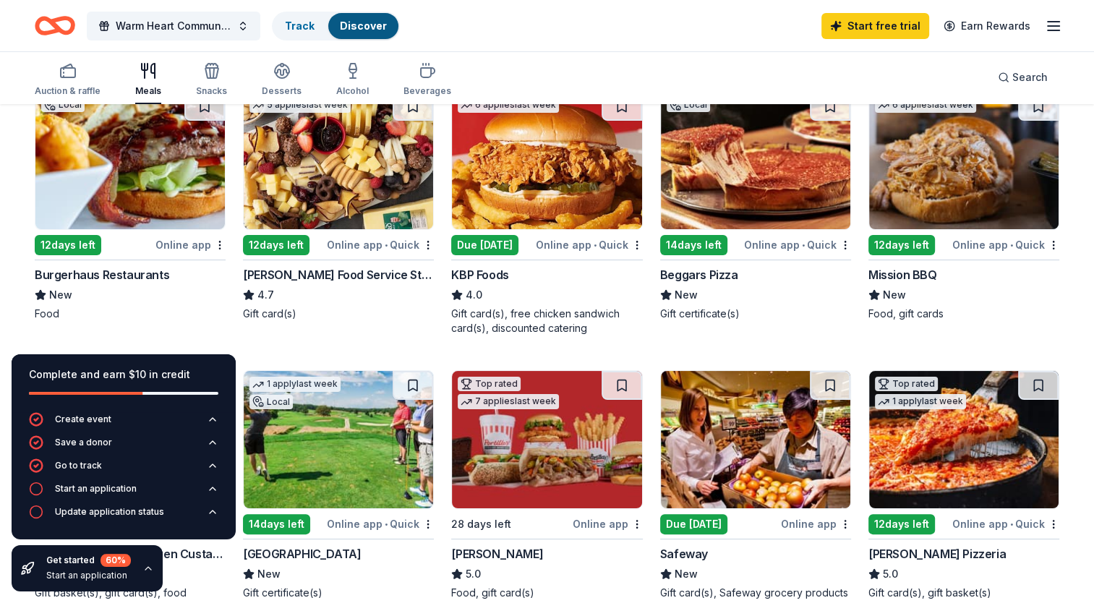
scroll to position [167, 0]
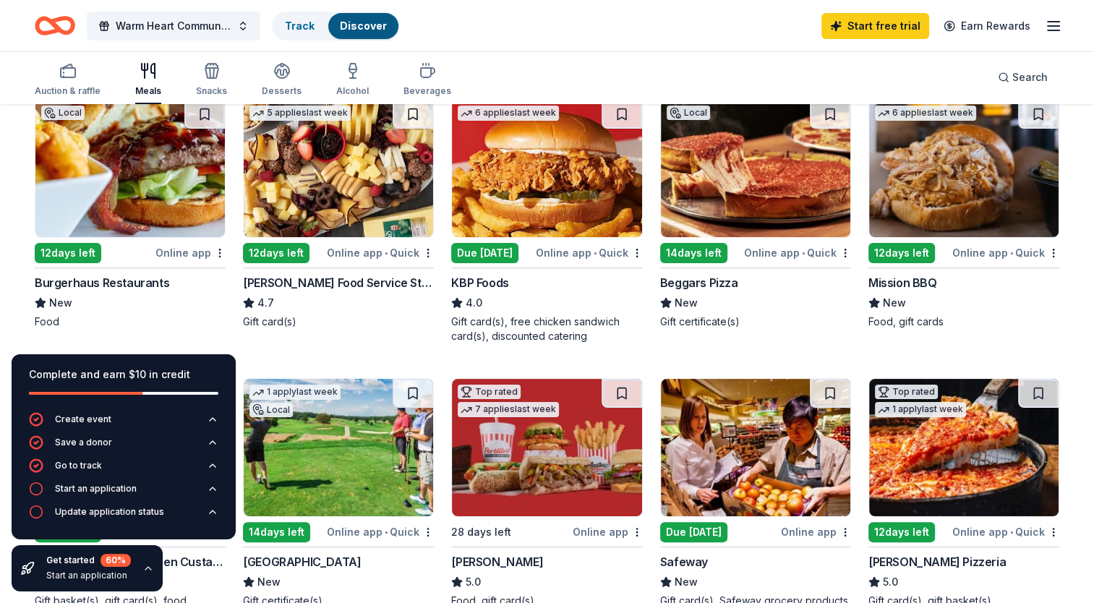
click at [111, 192] on img at bounding box center [129, 168] width 189 height 137
click at [303, 22] on link "Track · 1" at bounding box center [304, 26] width 38 height 12
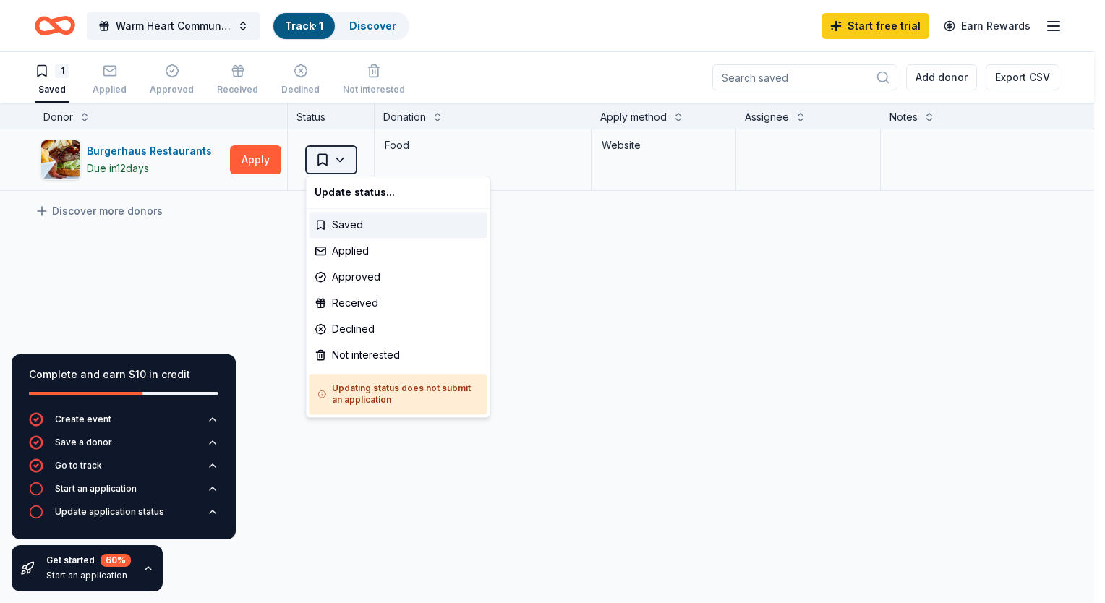
click at [277, 159] on html "4328 Olcott Ave East Chicago , IN , USA Warm Heart Community Meals Track · 1 Di…" at bounding box center [552, 301] width 1105 height 603
click at [247, 158] on html "4328 Olcott Ave East Chicago , IN , USA Warm Heart Community Meals Track · 1 Di…" at bounding box center [552, 301] width 1105 height 603
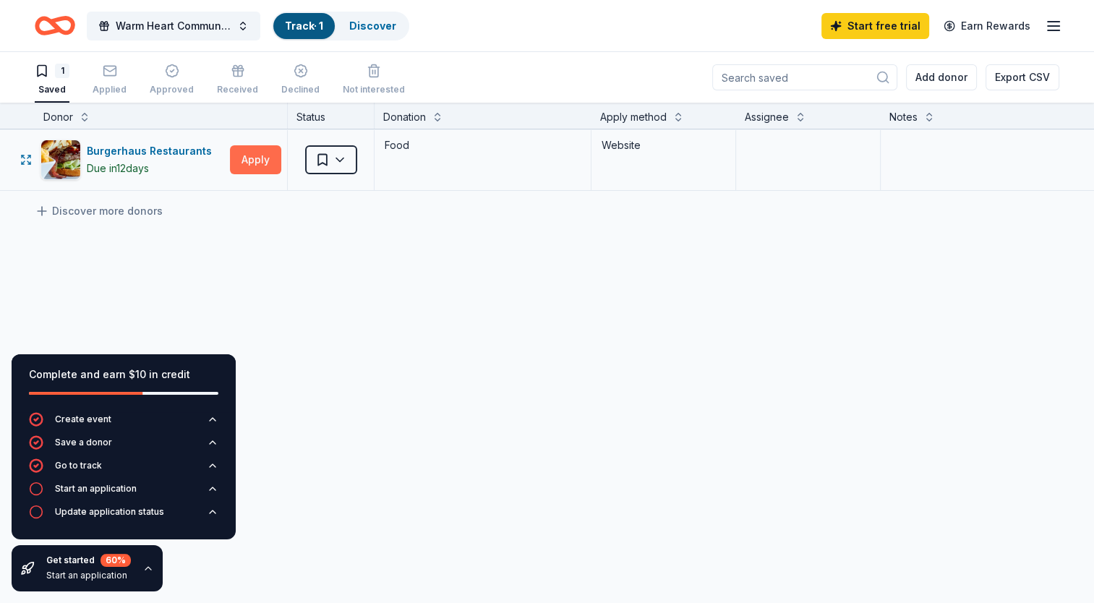
click at [265, 161] on button "Apply" at bounding box center [255, 159] width 51 height 29
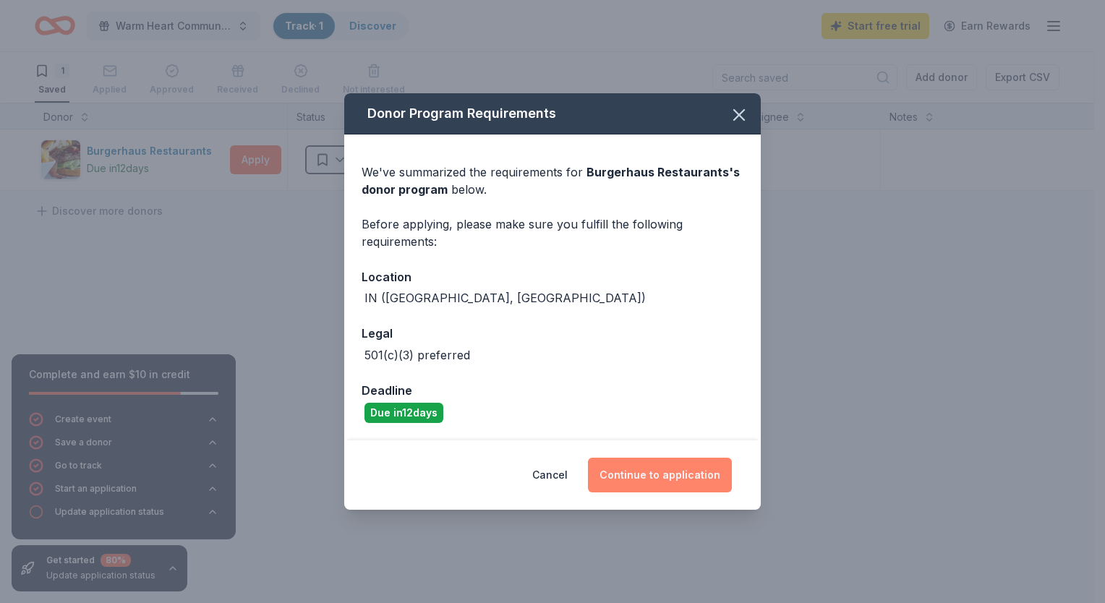
click at [623, 480] on button "Continue to application" at bounding box center [660, 475] width 144 height 35
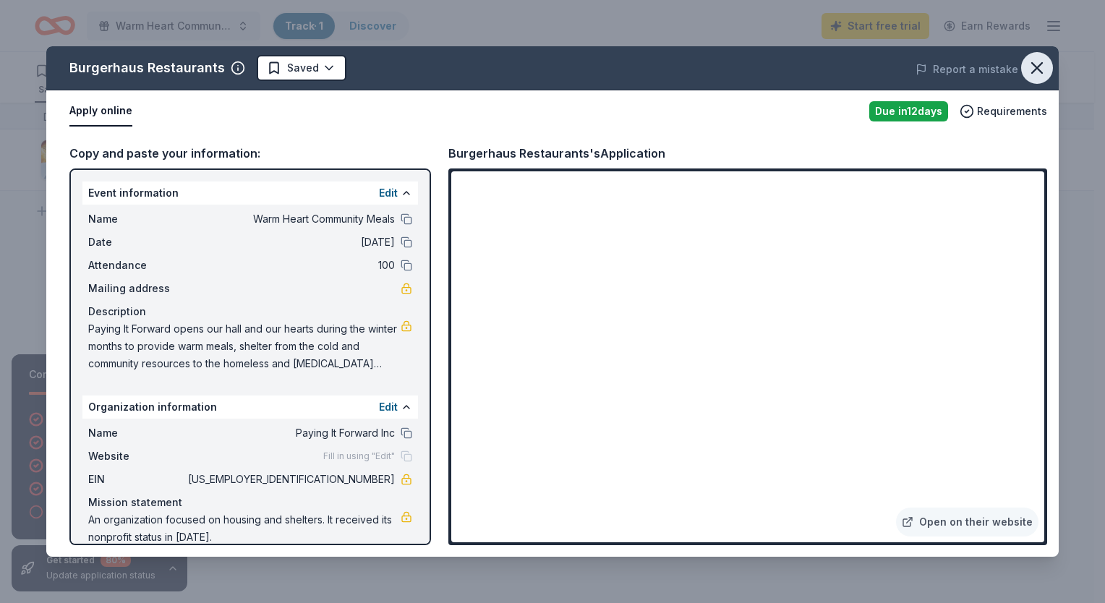
click at [1036, 65] on icon "button" at bounding box center [1037, 68] width 20 height 20
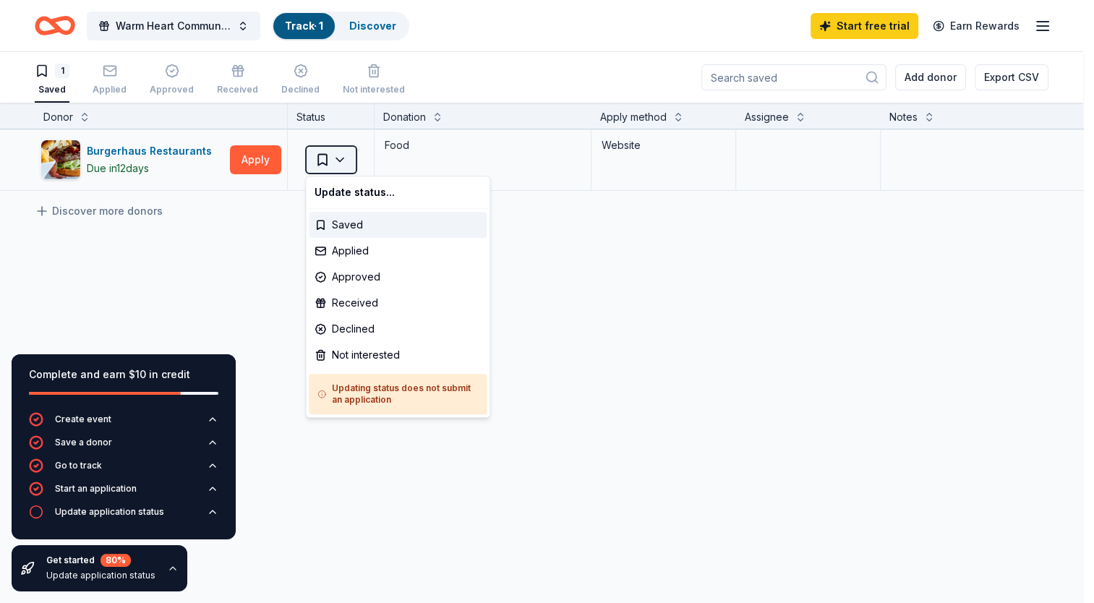
click at [338, 158] on html "4328 Olcott Ave East Chicago , IN , USA Warm Heart Community Meals Track · 1 Di…" at bounding box center [547, 301] width 1094 height 603
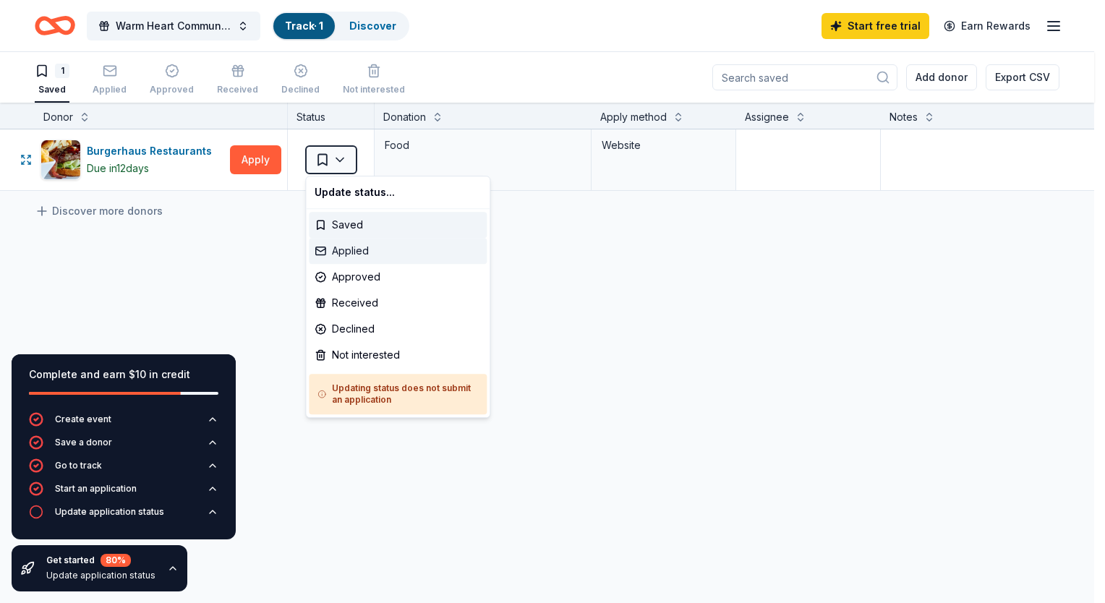
click at [374, 243] on div "Applied" at bounding box center [398, 251] width 178 height 26
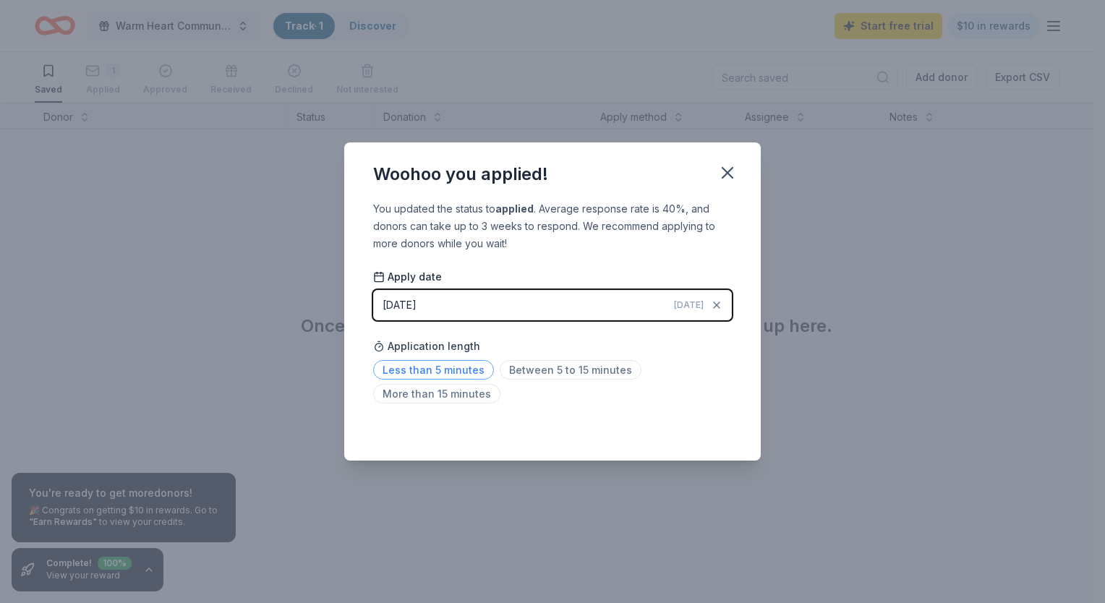
click at [466, 372] on span "Less than 5 minutes" at bounding box center [433, 370] width 121 height 20
click at [724, 174] on icon "button" at bounding box center [727, 173] width 20 height 20
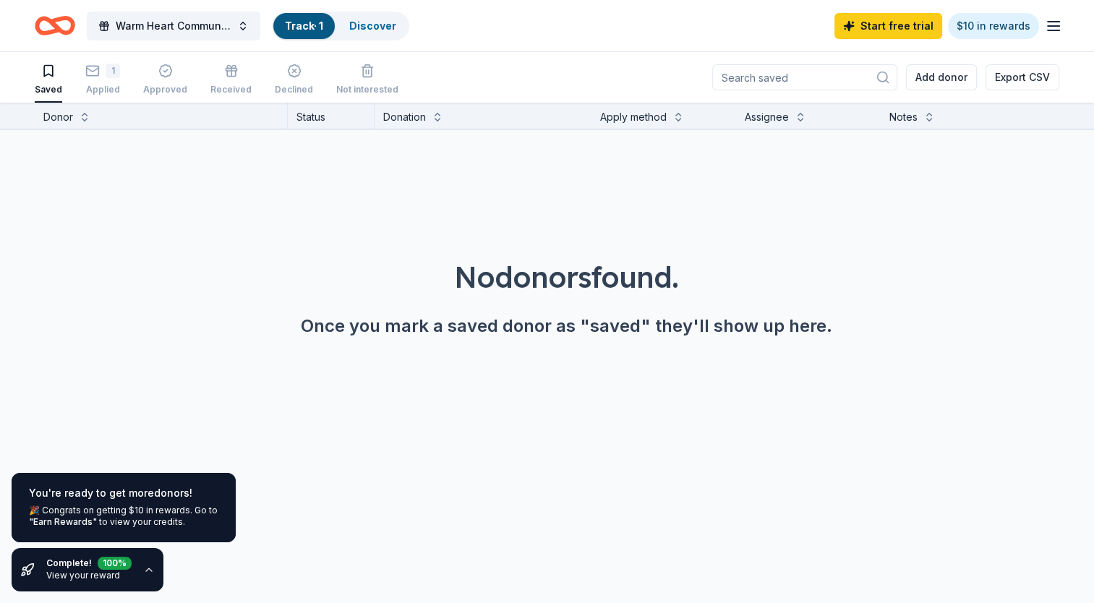
click at [49, 27] on icon "Home" at bounding box center [55, 26] width 40 height 34
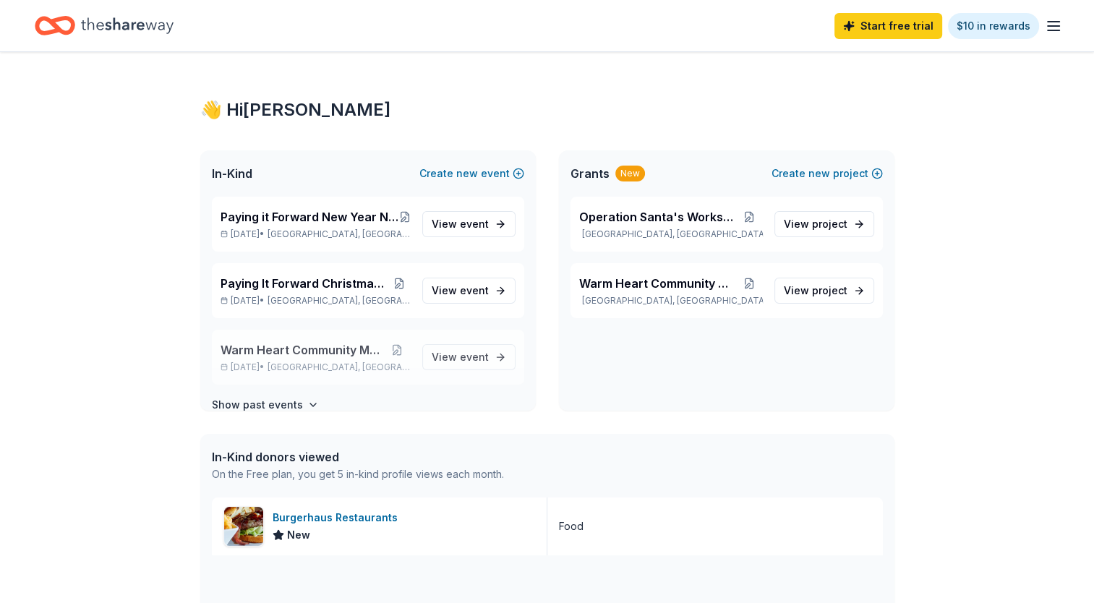
click at [330, 351] on span "Warm Heart Community Meals" at bounding box center [302, 349] width 163 height 17
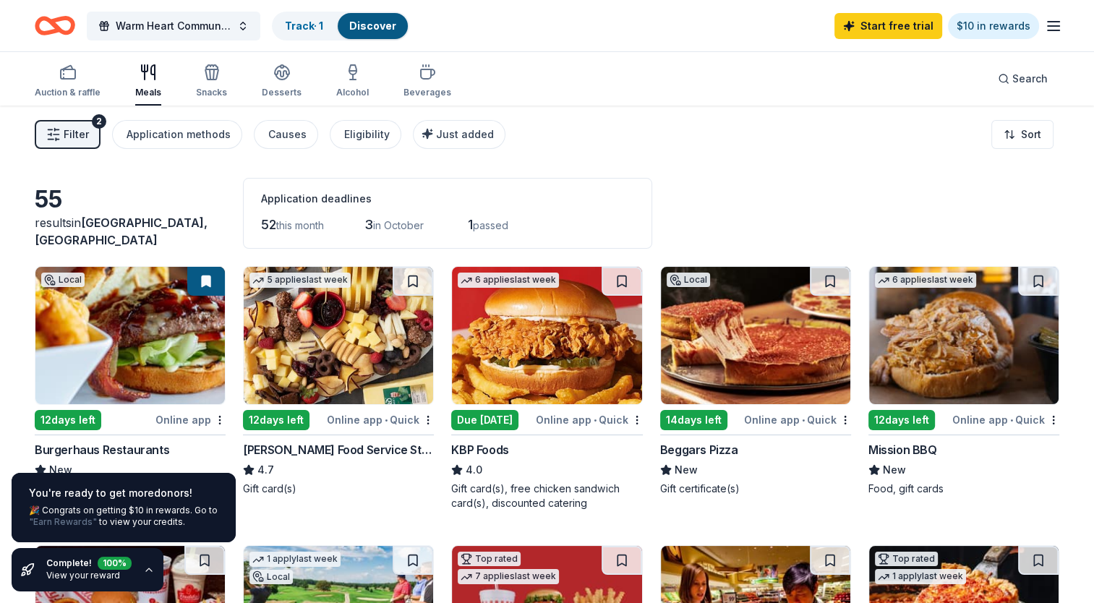
click at [62, 524] on link ""Earn Rewards"" at bounding box center [63, 522] width 68 height 12
click at [53, 521] on link ""Earn Rewards"" at bounding box center [63, 522] width 68 height 12
click at [67, 516] on div "🎉 Congrats on getting $10 in rewards. Go to "Earn Rewards" to view your credits." at bounding box center [123, 516] width 189 height 23
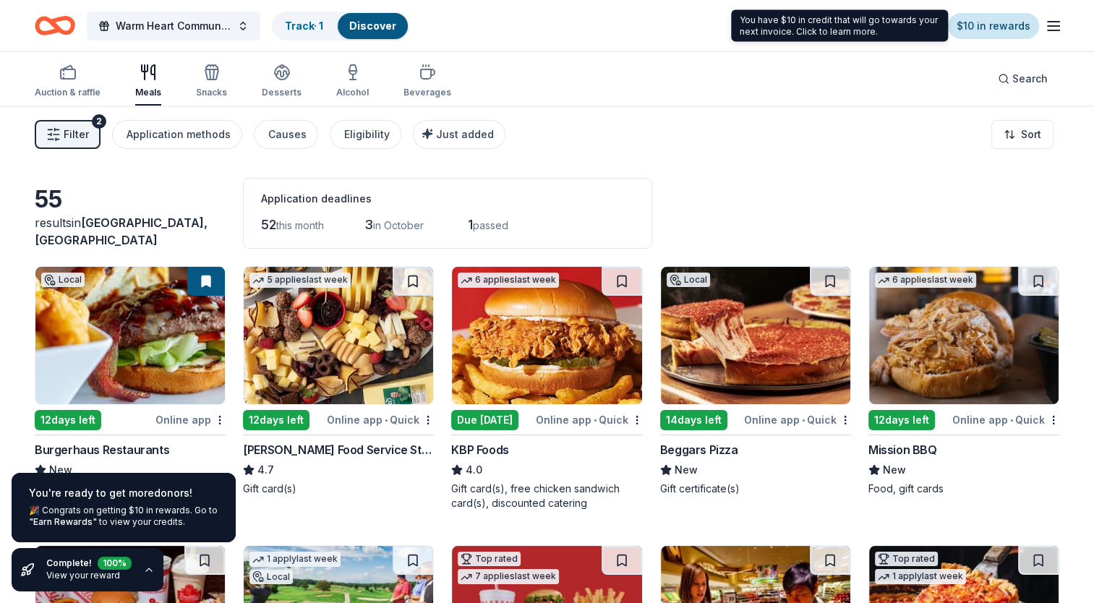
click at [1009, 25] on link "$10 in rewards" at bounding box center [993, 26] width 91 height 26
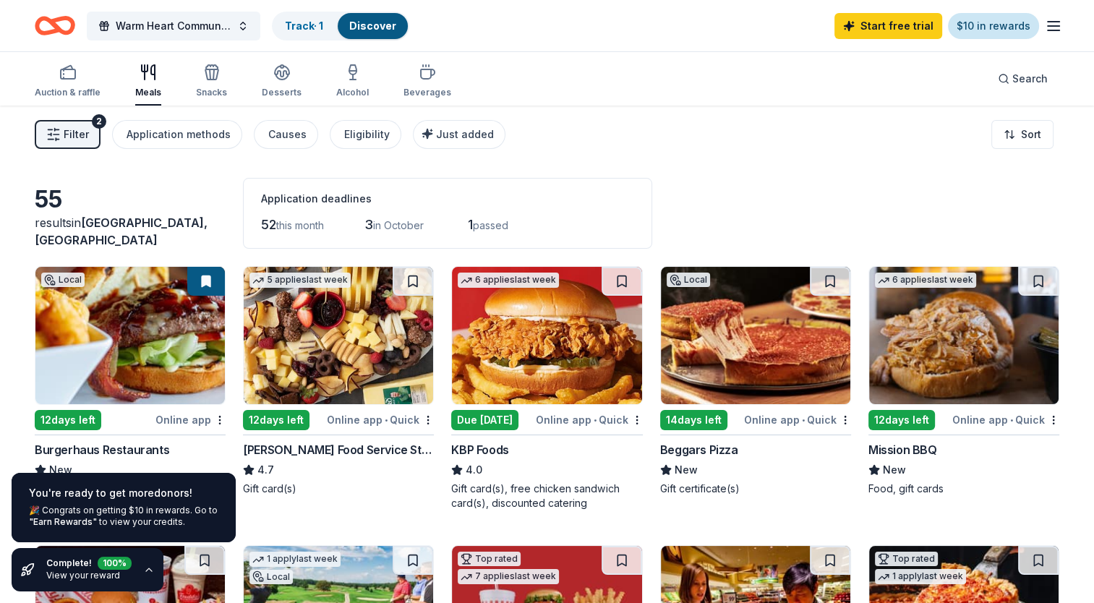
click at [997, 25] on link "$10 in rewards" at bounding box center [993, 26] width 91 height 26
click at [896, 27] on link "Start free trial" at bounding box center [888, 26] width 108 height 26
click at [879, 23] on link "Start free trial" at bounding box center [888, 26] width 108 height 26
click at [993, 25] on link "$10 in rewards" at bounding box center [993, 26] width 91 height 26
click at [1048, 27] on icon "button" at bounding box center [1053, 25] width 17 height 17
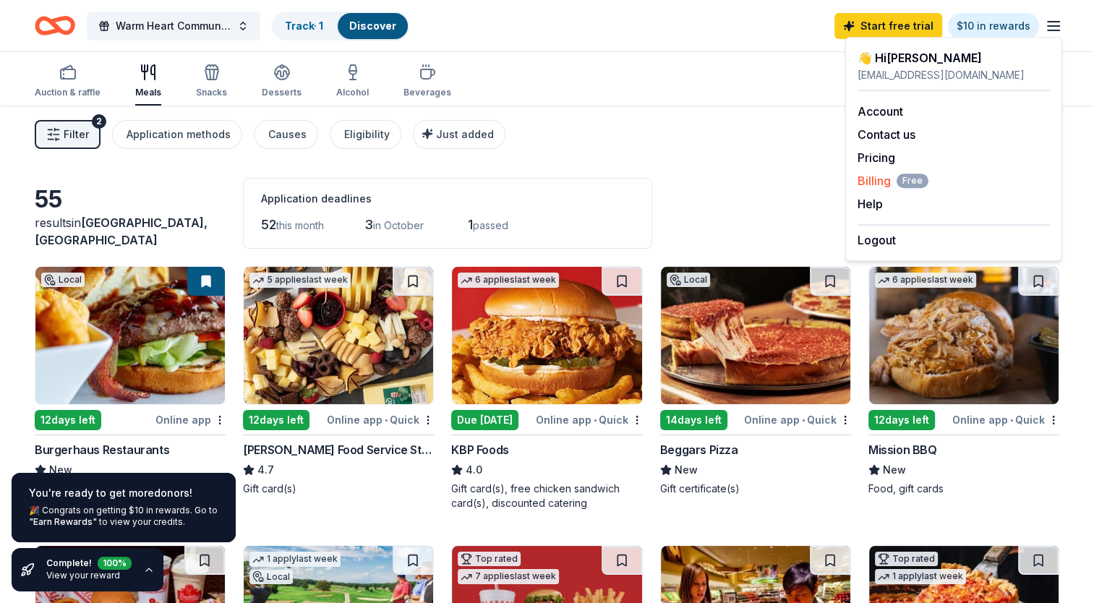
click at [868, 183] on span "Billing Free" at bounding box center [893, 180] width 71 height 17
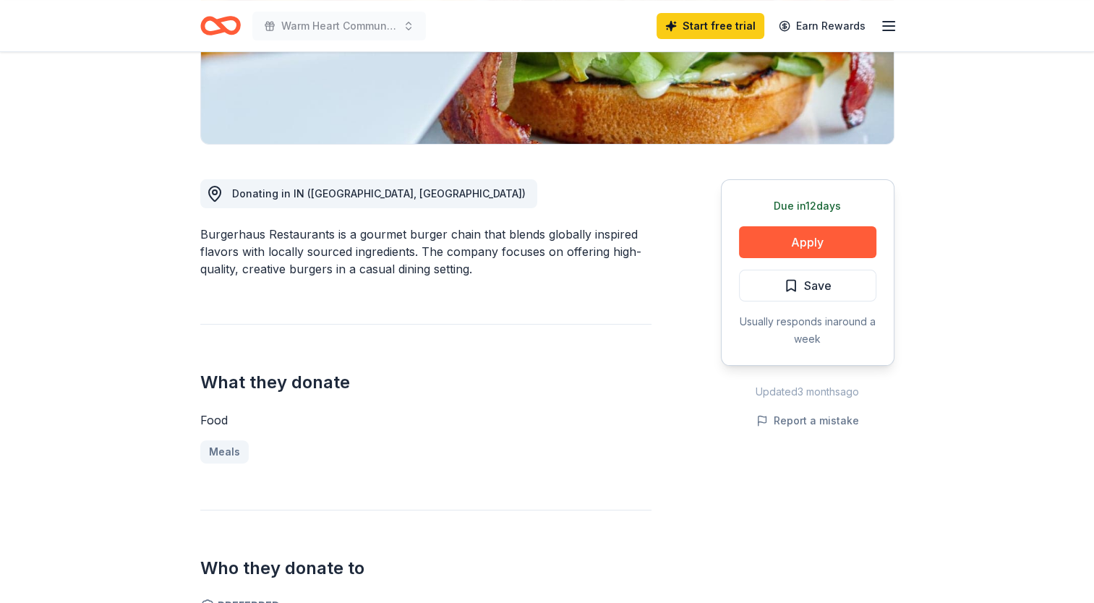
scroll to position [297, 0]
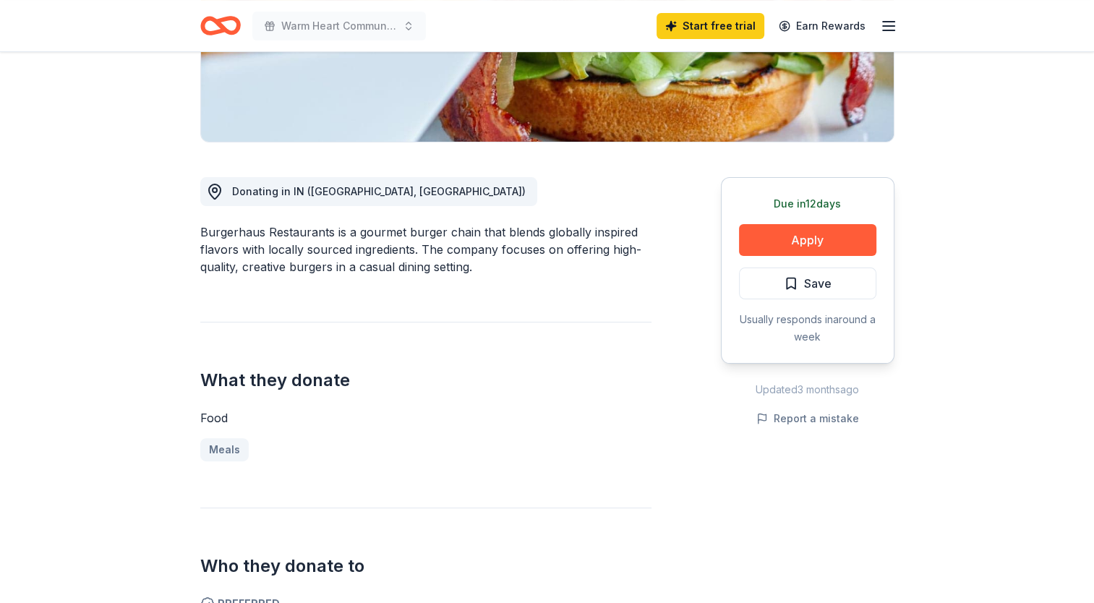
click at [814, 299] on div "Due in 12 days Apply Save Usually responds in around a week" at bounding box center [808, 270] width 174 height 187
click at [821, 283] on span "Save" at bounding box center [817, 283] width 27 height 19
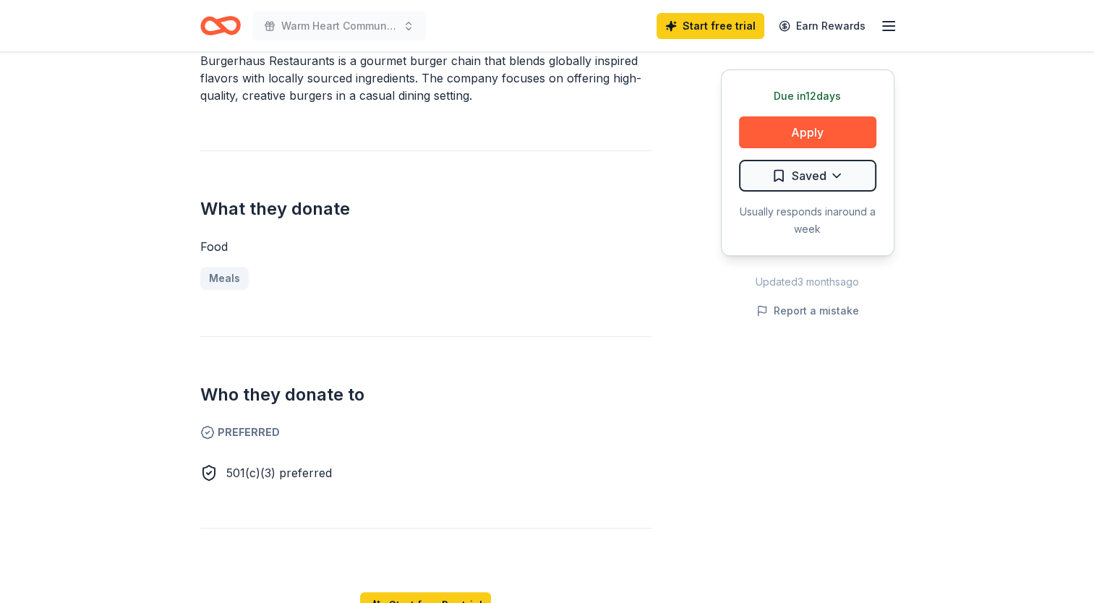
scroll to position [428, 0]
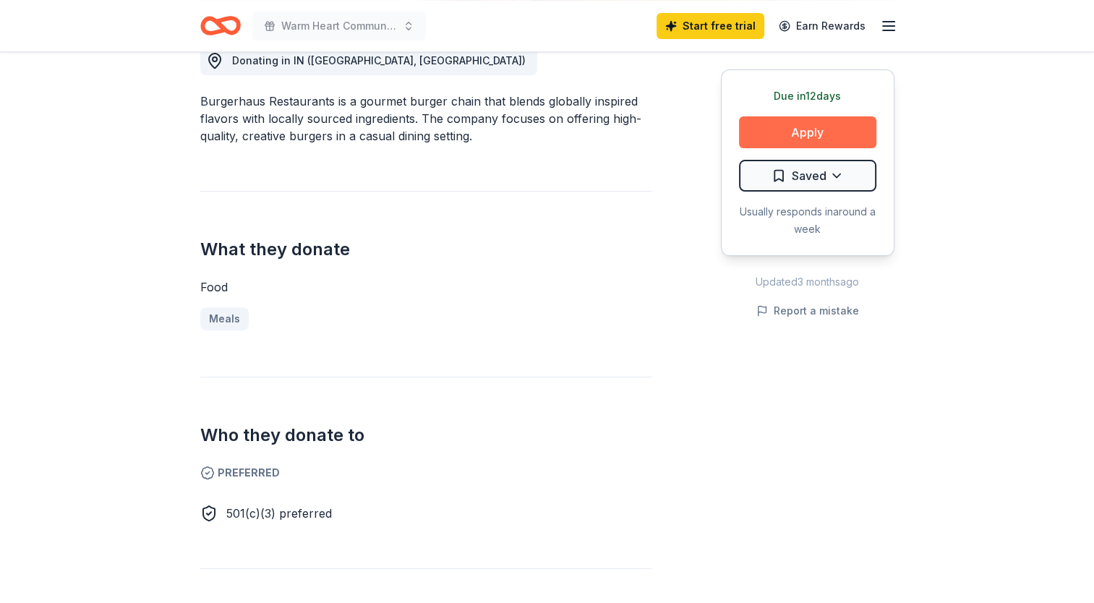
click at [795, 123] on button "Apply" at bounding box center [807, 132] width 137 height 32
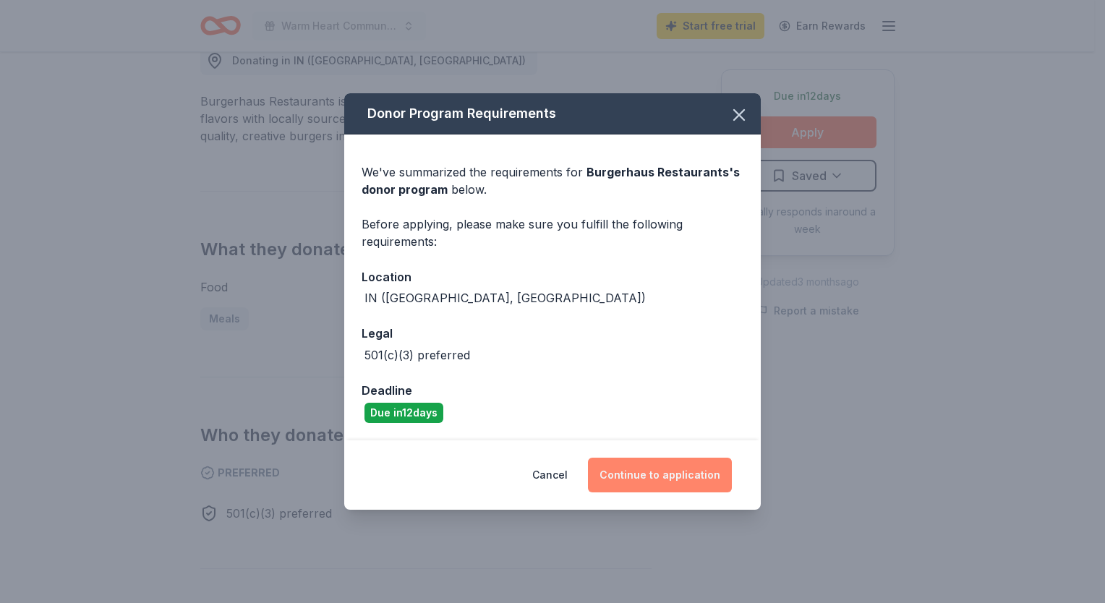
click at [664, 473] on button "Continue to application" at bounding box center [660, 475] width 144 height 35
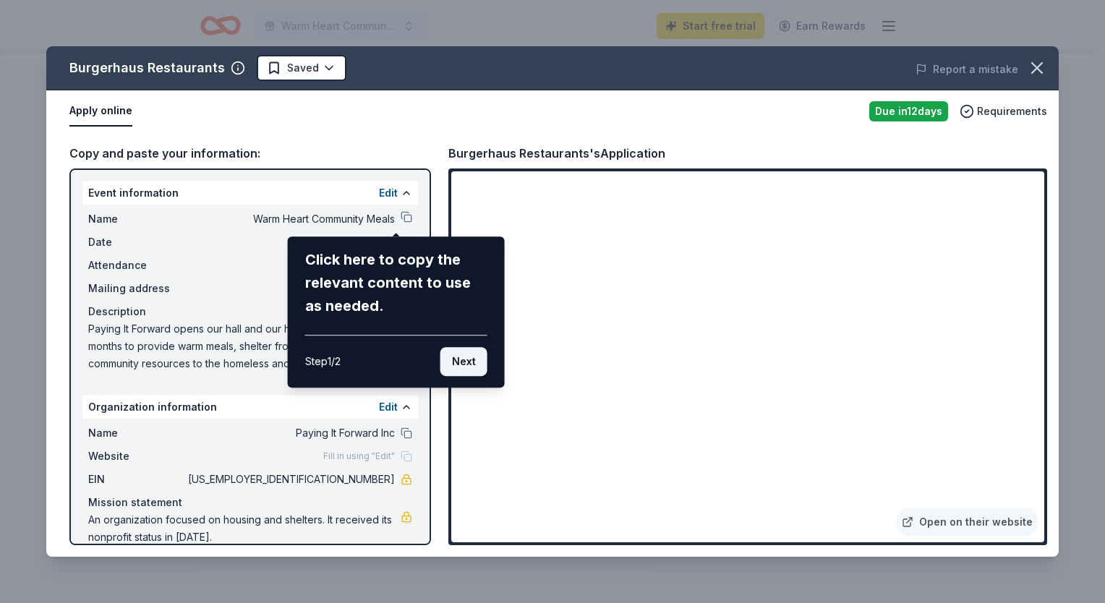
click at [464, 366] on button "Next" at bounding box center [463, 361] width 47 height 29
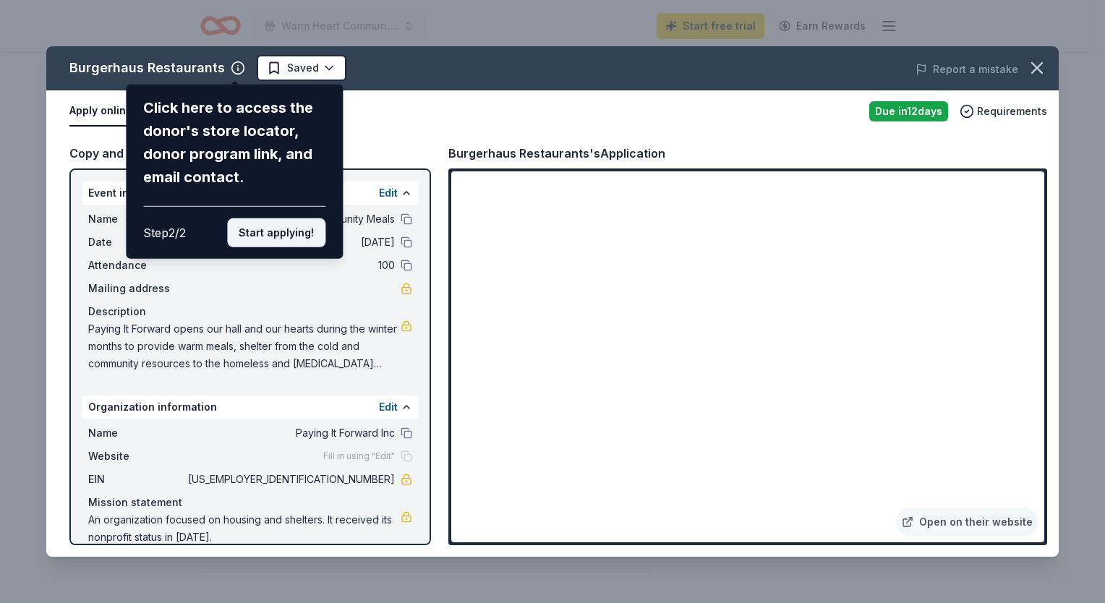
click at [275, 234] on button "Start applying!" at bounding box center [276, 232] width 98 height 29
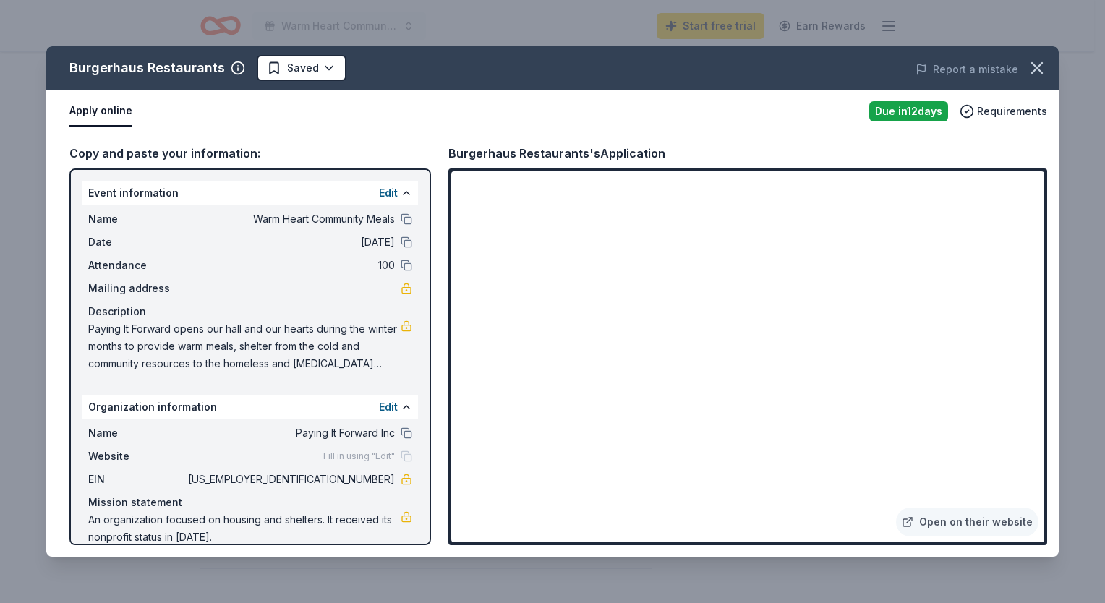
click at [1041, 171] on iframe at bounding box center [747, 356] width 593 height 371
click at [1036, 66] on icon "button" at bounding box center [1037, 68] width 20 height 20
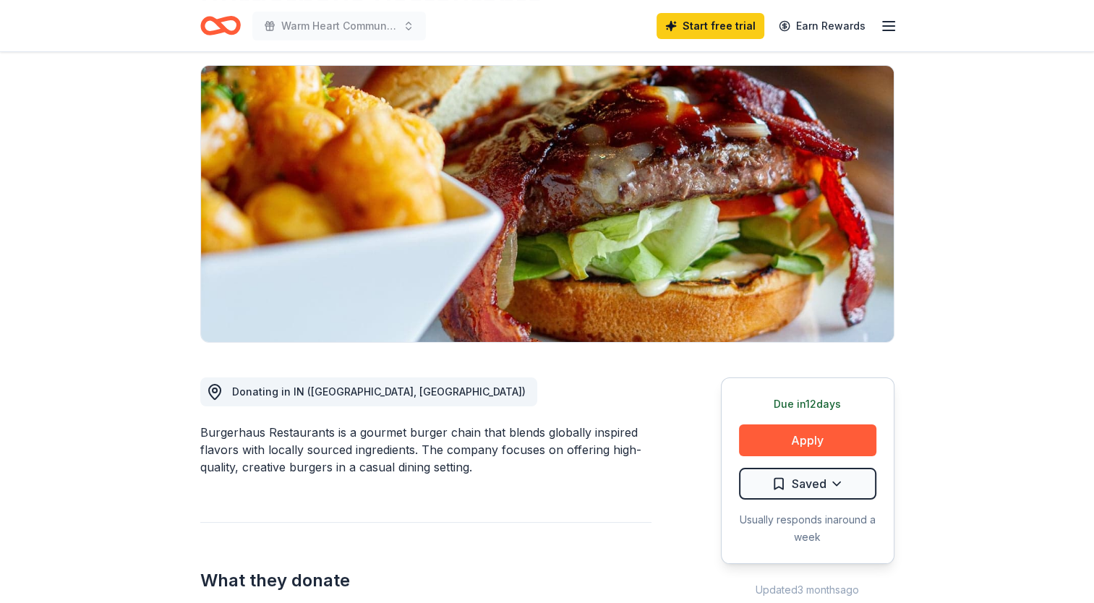
scroll to position [0, 0]
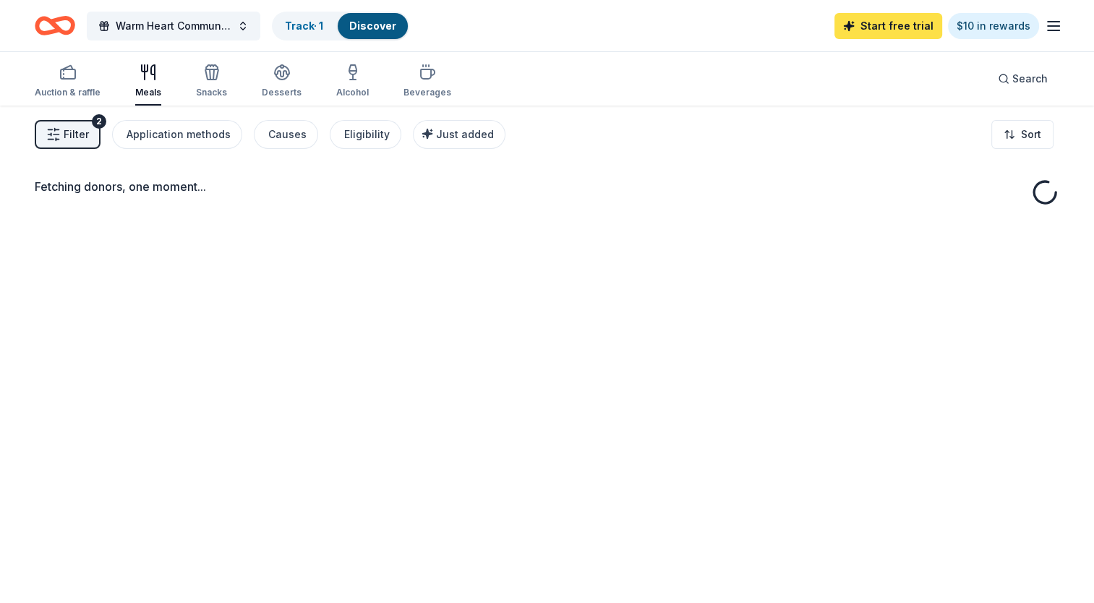
click at [900, 22] on link "Start free trial" at bounding box center [888, 26] width 108 height 26
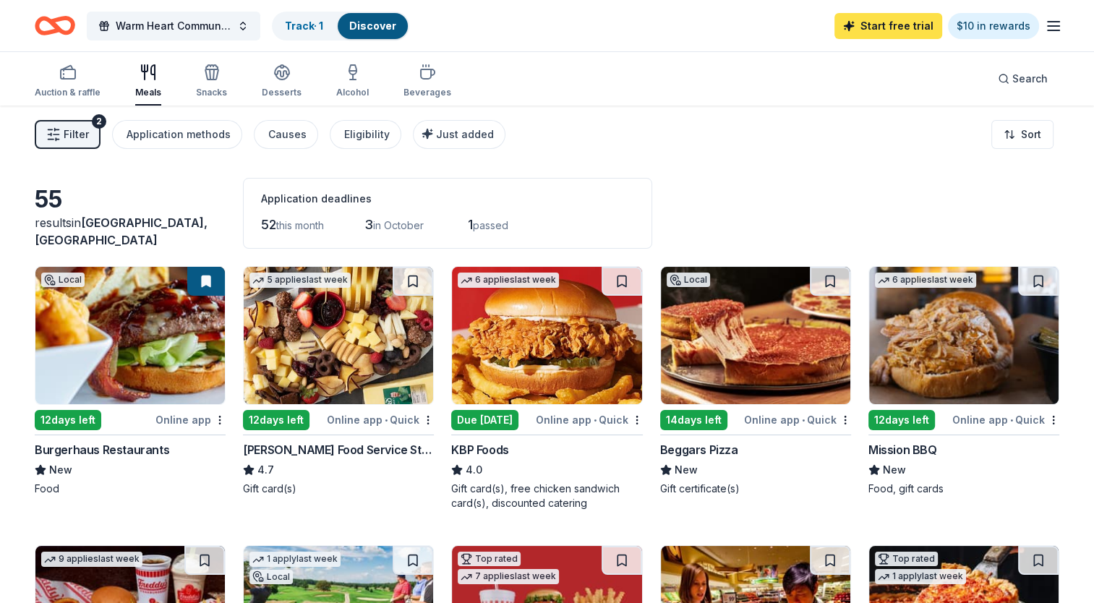
click at [914, 23] on link "Start free trial" at bounding box center [888, 26] width 108 height 26
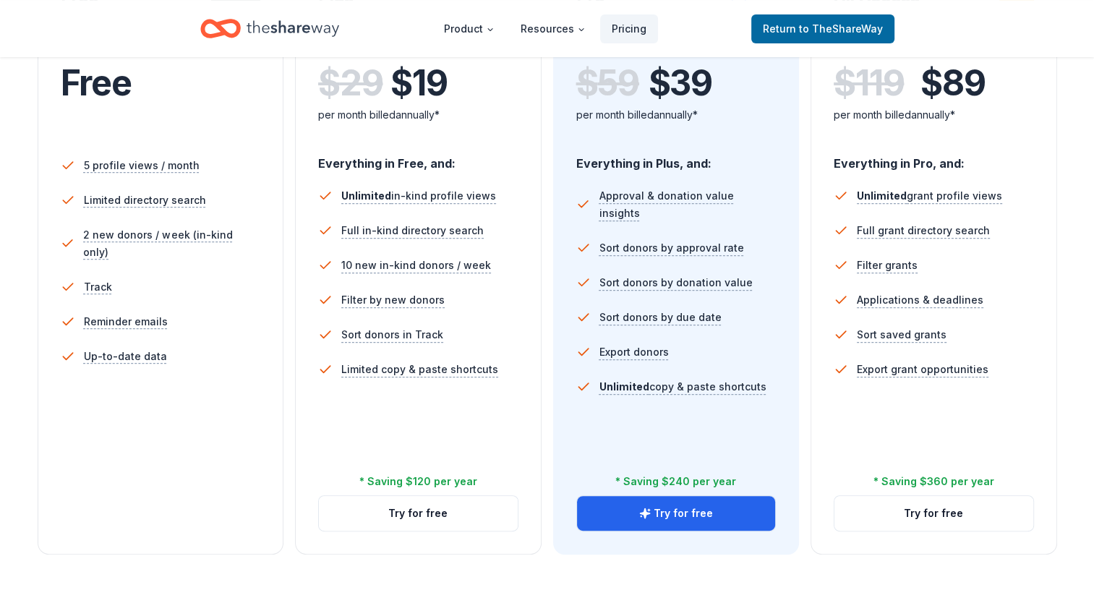
scroll to position [352, 0]
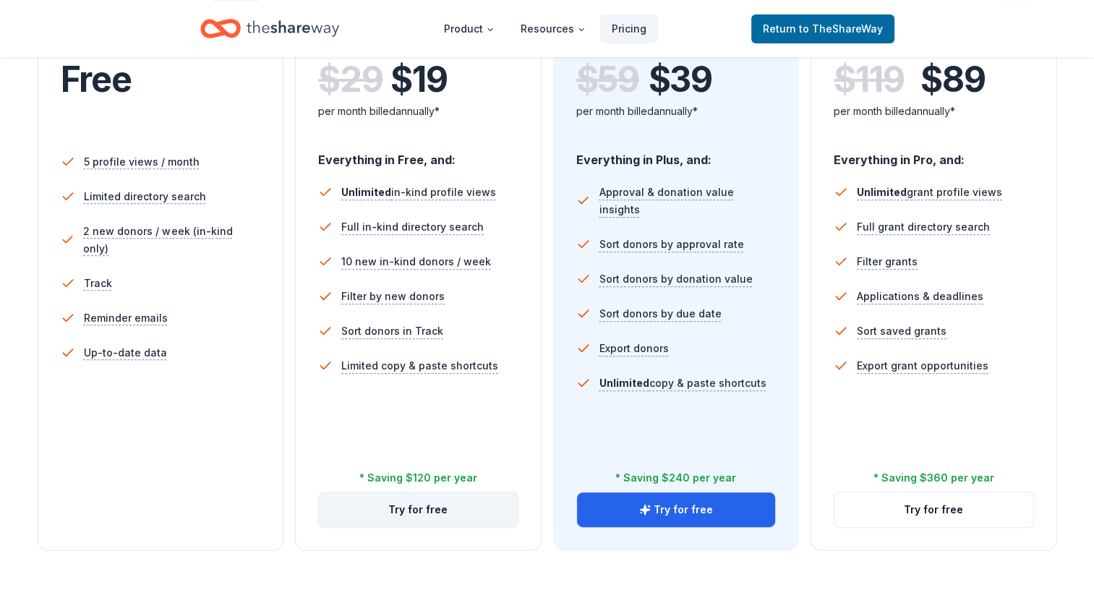
click at [414, 510] on button "Try for free" at bounding box center [418, 509] width 199 height 35
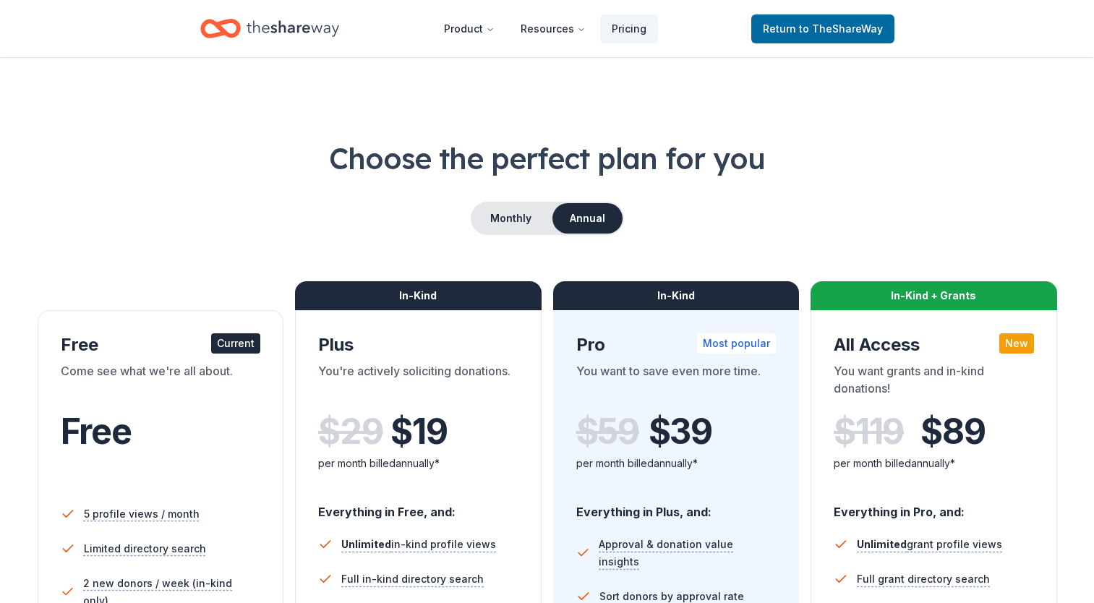
scroll to position [351, 0]
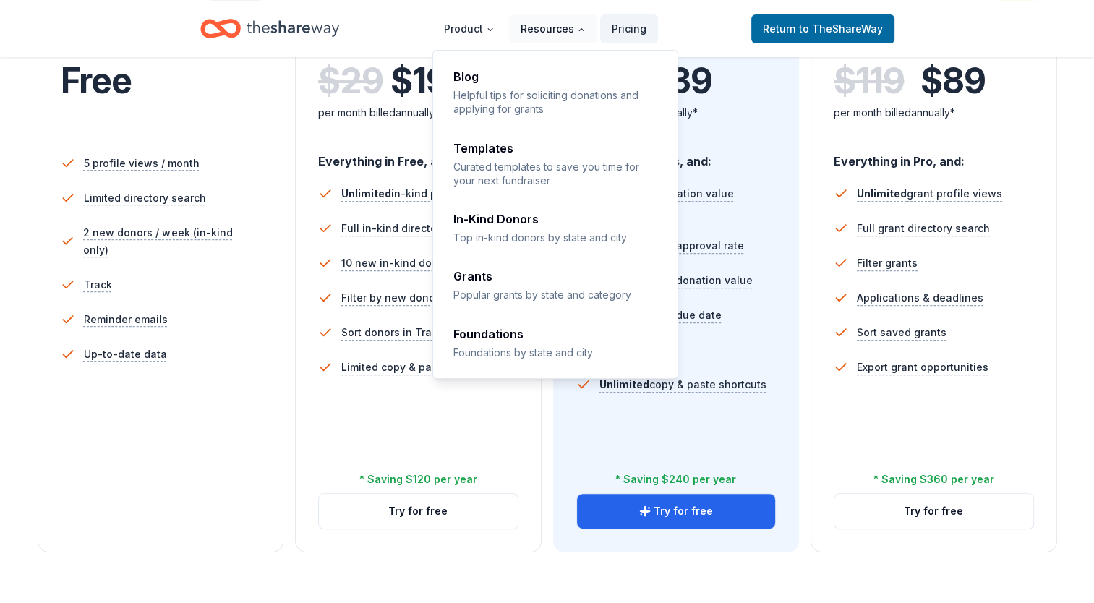
click at [578, 34] on button "Resources" at bounding box center [553, 28] width 88 height 29
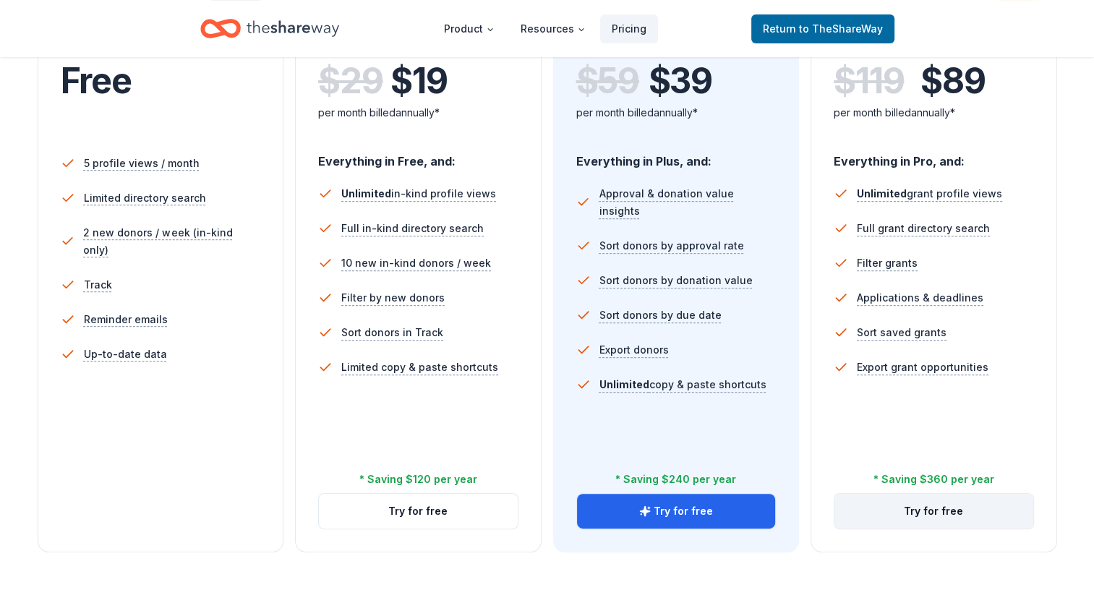
click at [940, 506] on button "Try for free" at bounding box center [933, 511] width 199 height 35
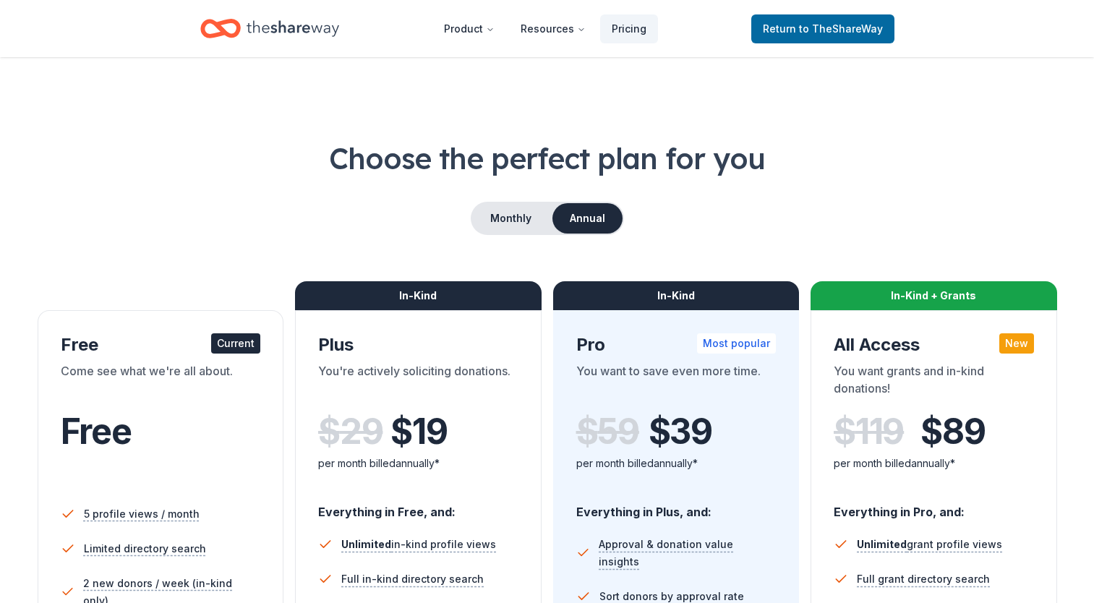
scroll to position [350, 0]
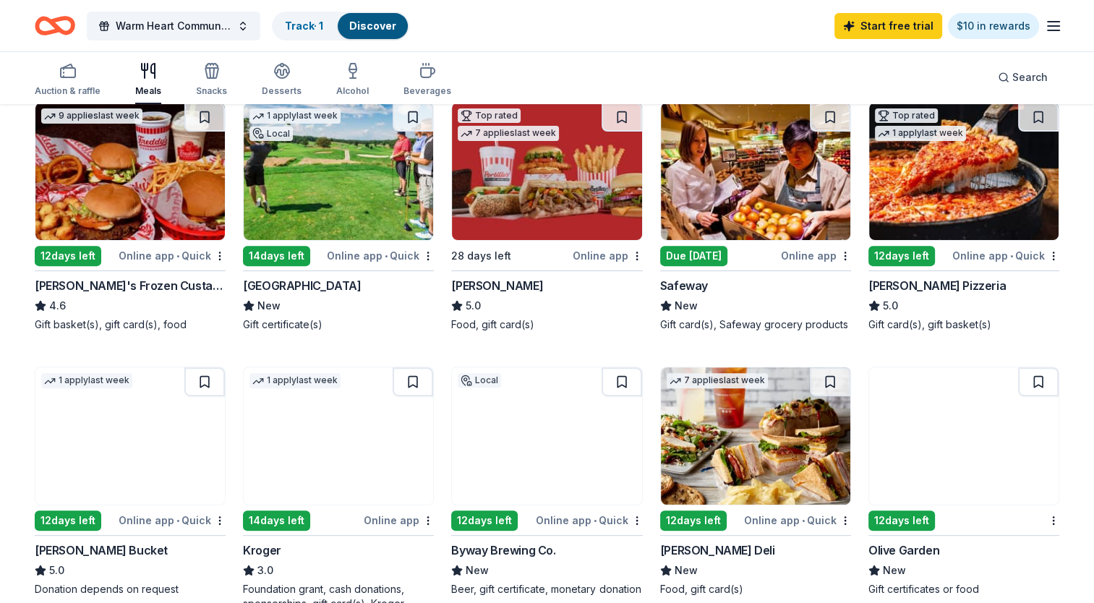
scroll to position [441, 0]
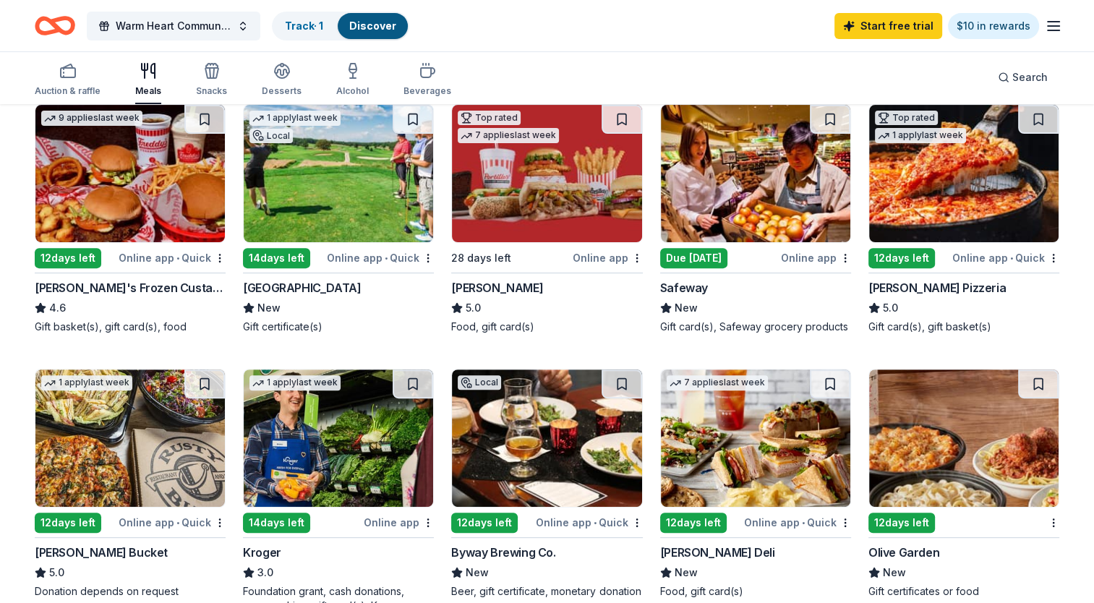
click at [722, 233] on img at bounding box center [755, 173] width 189 height 137
click at [315, 20] on link "Track · 1" at bounding box center [304, 26] width 38 height 12
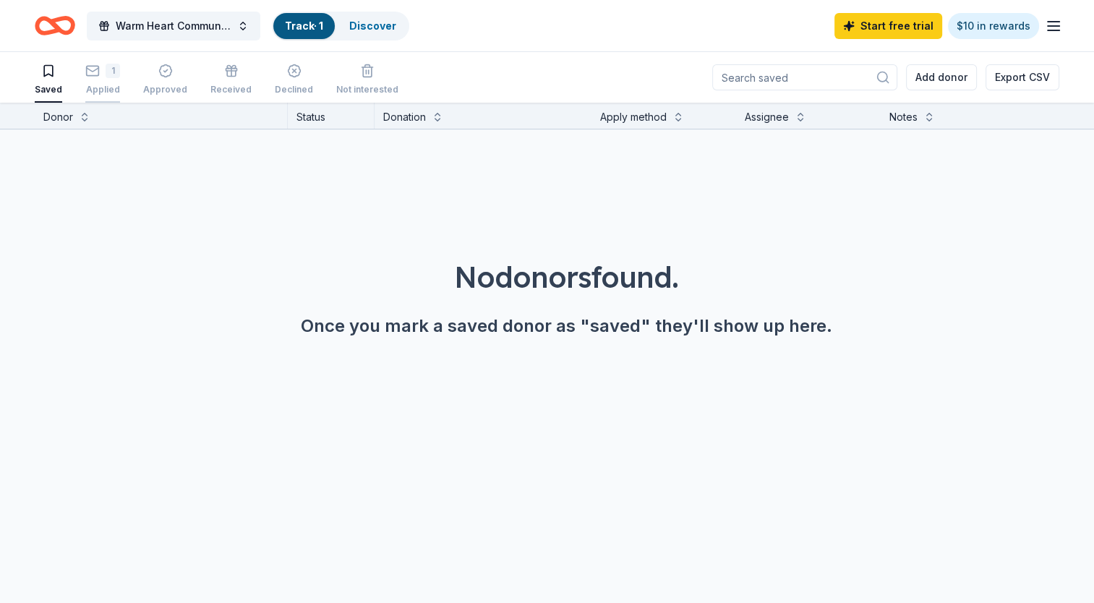
click at [95, 73] on icon "button" at bounding box center [92, 71] width 14 height 14
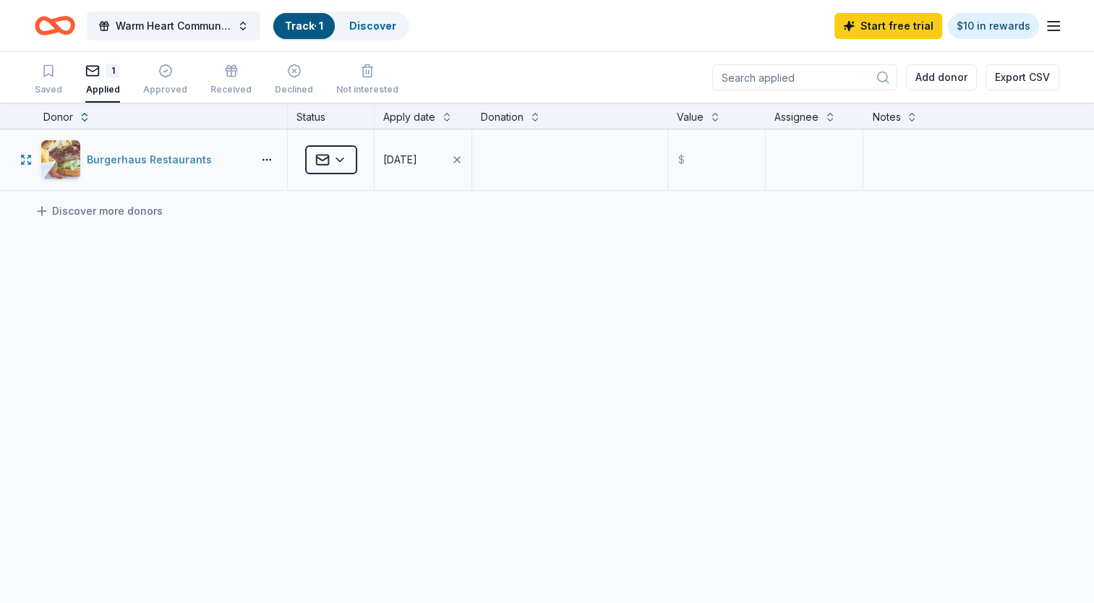
click at [230, 154] on div "Burgerhaus Restaurants" at bounding box center [143, 160] width 206 height 40
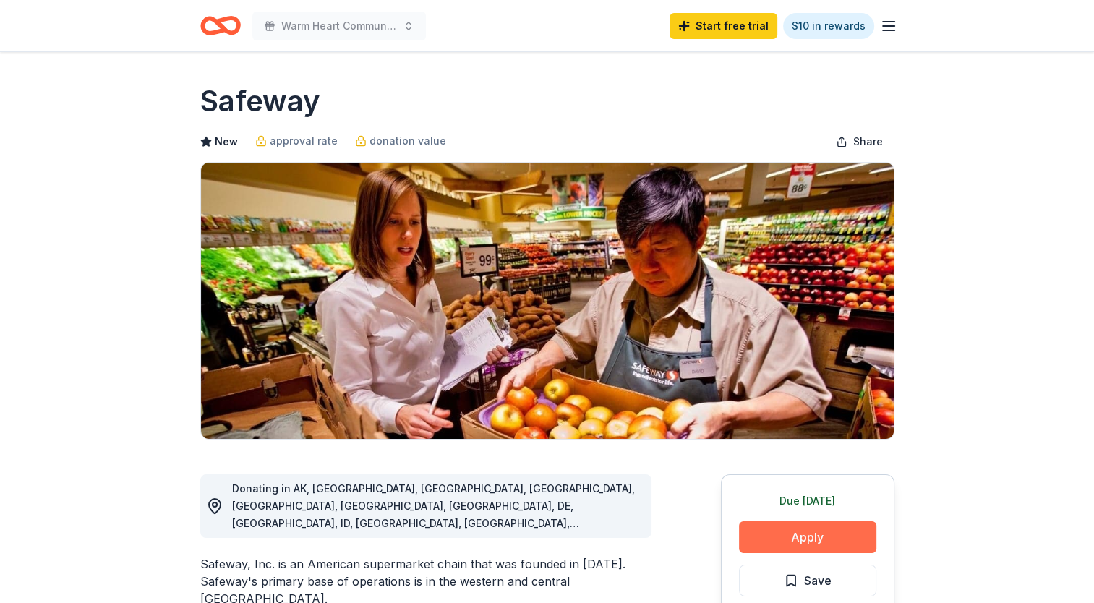
click at [805, 534] on button "Apply" at bounding box center [807, 537] width 137 height 32
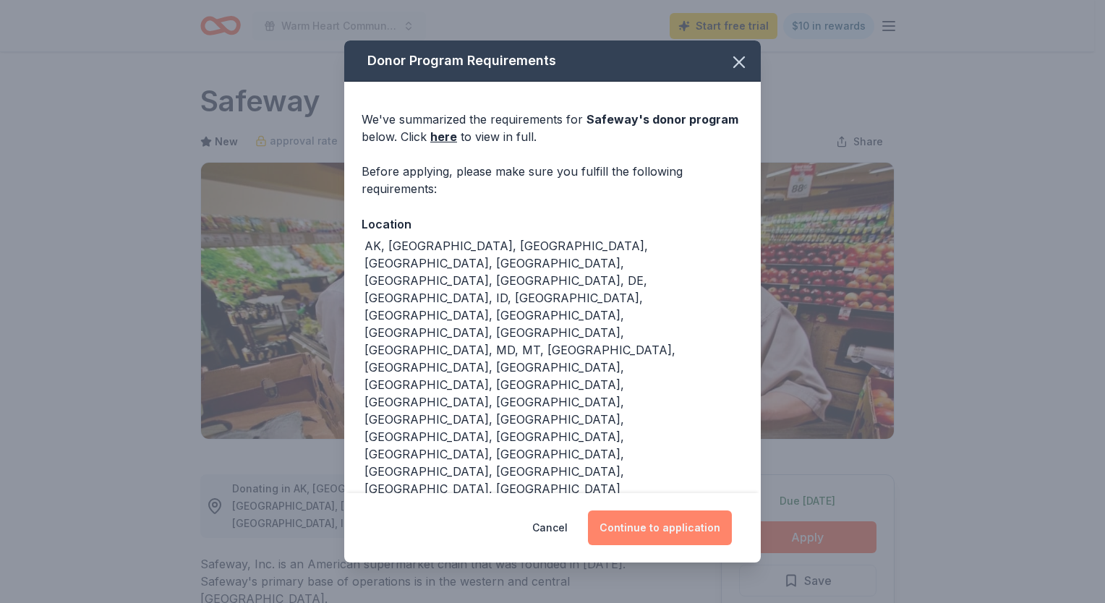
click at [665, 538] on button "Continue to application" at bounding box center [660, 527] width 144 height 35
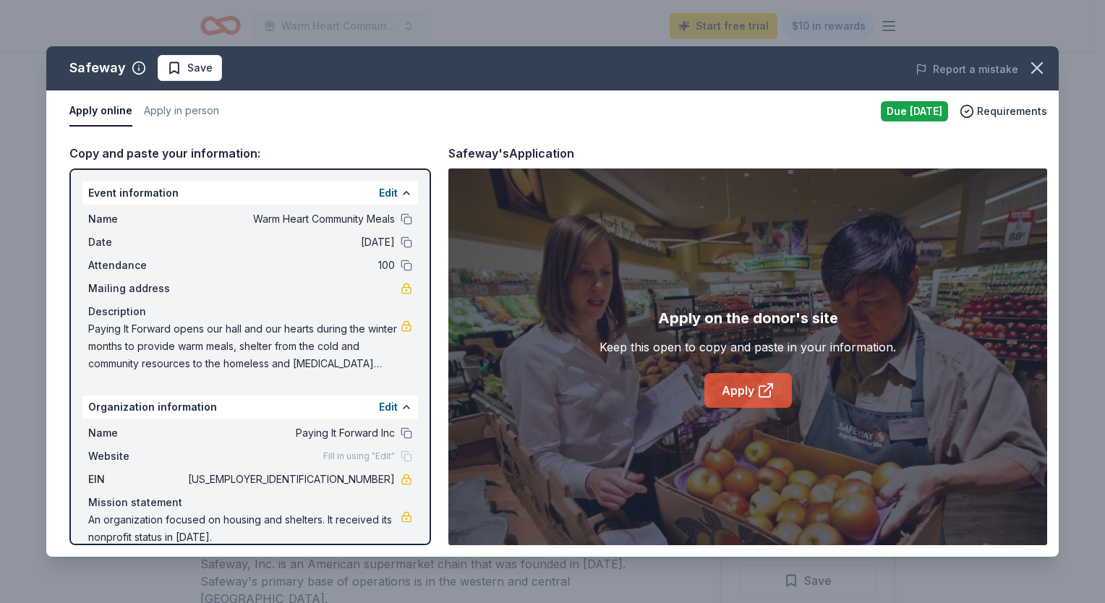
click at [740, 397] on link "Apply" at bounding box center [747, 390] width 87 height 35
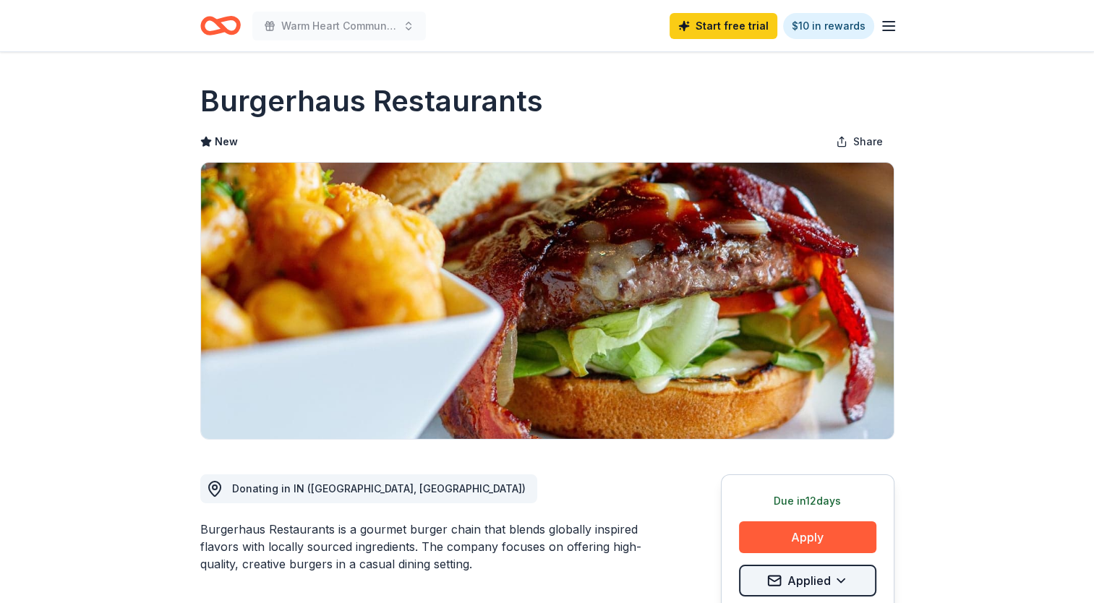
click at [843, 584] on html "Warm Heart Community Meals Start free trial $10 in rewards Due [DATE] Share Bur…" at bounding box center [547, 301] width 1094 height 603
